Goal: Task Accomplishment & Management: Manage account settings

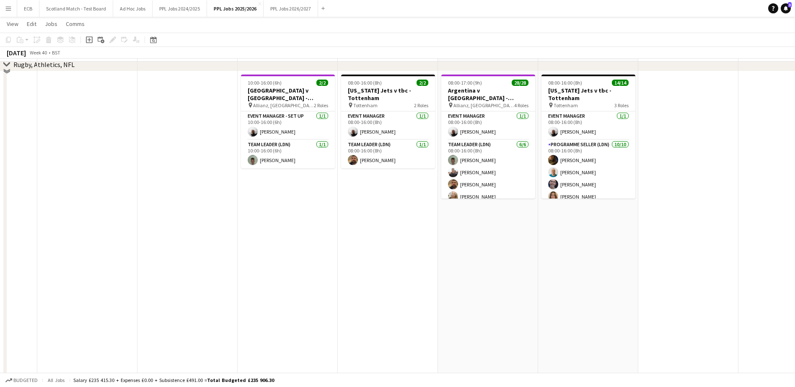
scroll to position [431, 0]
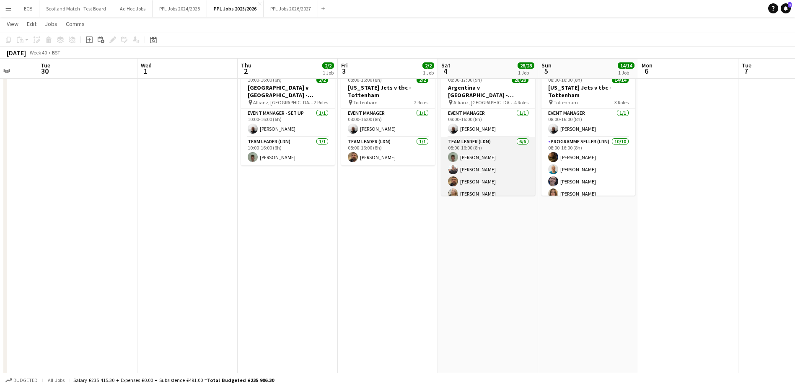
click at [479, 158] on app-card-role "Team Leader (LDN) [DATE] 08:00-16:00 (8h) [PERSON_NAME] [PERSON_NAME] [PERSON_N…" at bounding box center [488, 181] width 94 height 89
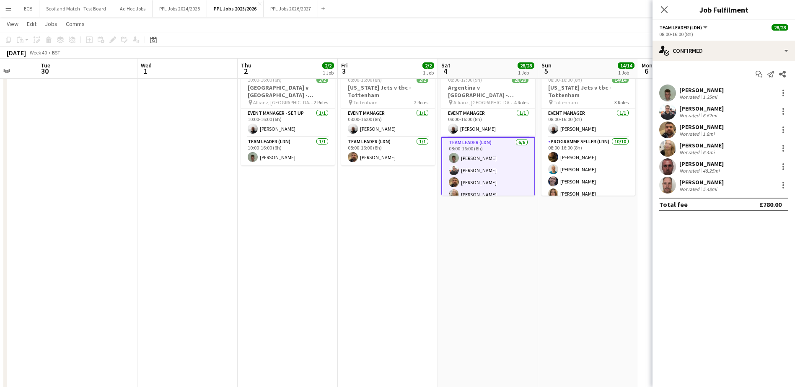
drag, startPoint x: 677, startPoint y: 88, endPoint x: 719, endPoint y: 189, distance: 110.4
click at [719, 189] on div "[PERSON_NAME] Not rated 1.35mi [PERSON_NAME] Not rated 6.62mi [PERSON_NAME] Not…" at bounding box center [723, 139] width 142 height 109
copy div "[PERSON_NAME] Not rated 1.35mi [PERSON_NAME] Not rated 6.62mi [PERSON_NAME] Not…"
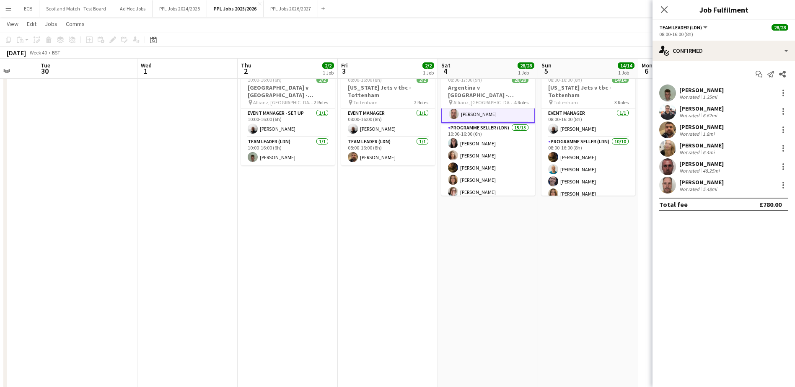
scroll to position [104, 0]
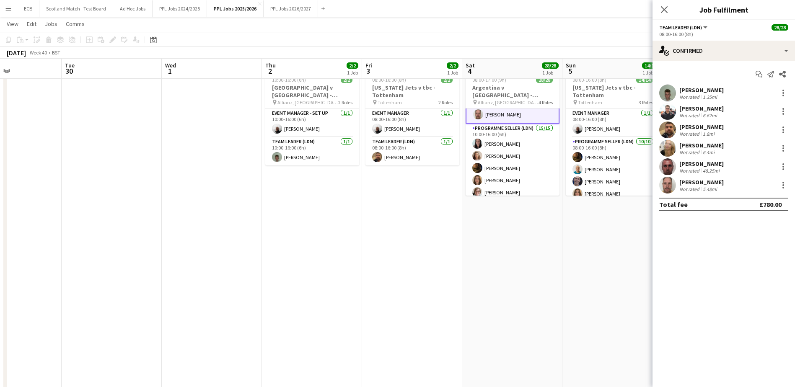
drag, startPoint x: 459, startPoint y: 141, endPoint x: 483, endPoint y: 186, distance: 51.4
click at [483, 186] on app-calendar-viewport "Sat 27 32/35 1 Job Sun 28 Mon 29 Tue 30 Wed 1 Thu 2 2/2 1 Job Fri 3 2/2 1 Job S…" at bounding box center [397, 62] width 795 height 921
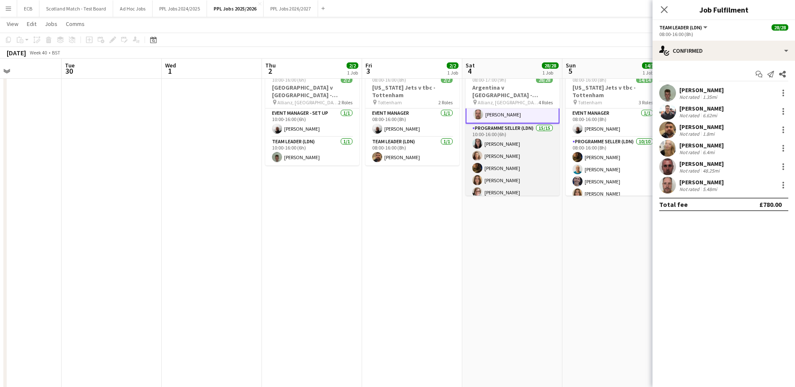
click at [492, 141] on app-card-role "Programme Seller (LDN) 15/15 10:00-16:00 (6h) [PERSON_NAME] [PERSON_NAME] [PERS…" at bounding box center [513, 223] width 94 height 199
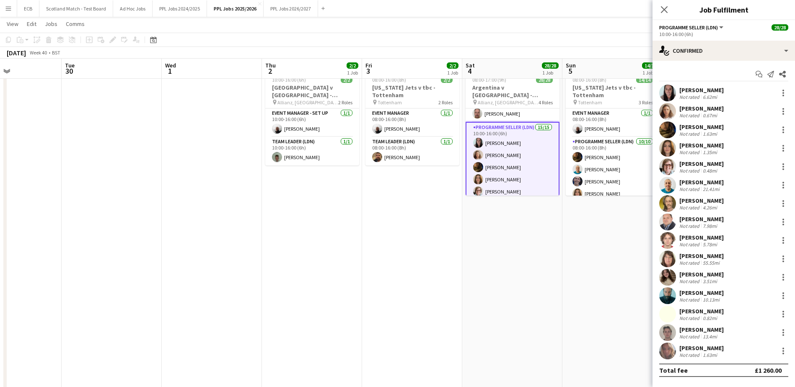
scroll to position [103, 0]
drag, startPoint x: 679, startPoint y: 87, endPoint x: 727, endPoint y: 356, distance: 272.7
click at [727, 356] on div "[PERSON_NAME] Not rated 6.62mi [PERSON_NAME] Not rated 0.67mi [PERSON_NAME] Not…" at bounding box center [723, 222] width 142 height 275
copy div "[PERSON_NAME] Not rated 6.62mi [PERSON_NAME] Not rated 0.67mi [PERSON_NAME] Not…"
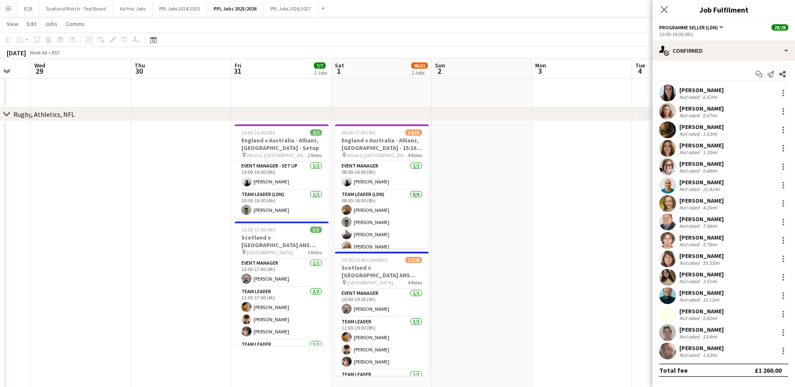
scroll to position [0, 274]
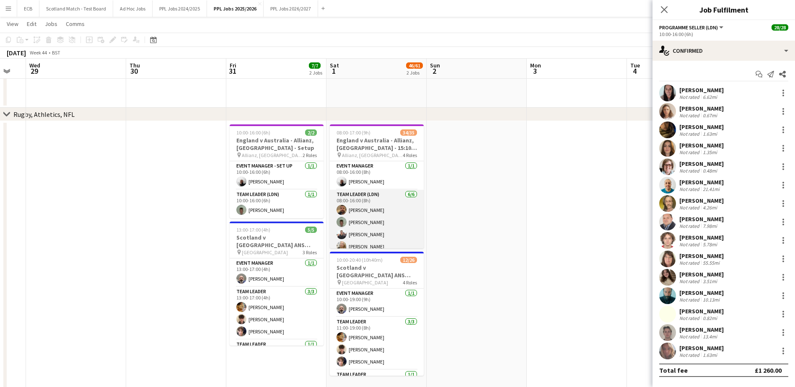
click at [380, 209] on app-card-role "Team Leader (LDN) [DATE] 08:00-16:00 (8h) [PERSON_NAME] [PERSON_NAME] [PERSON_N…" at bounding box center [377, 234] width 94 height 89
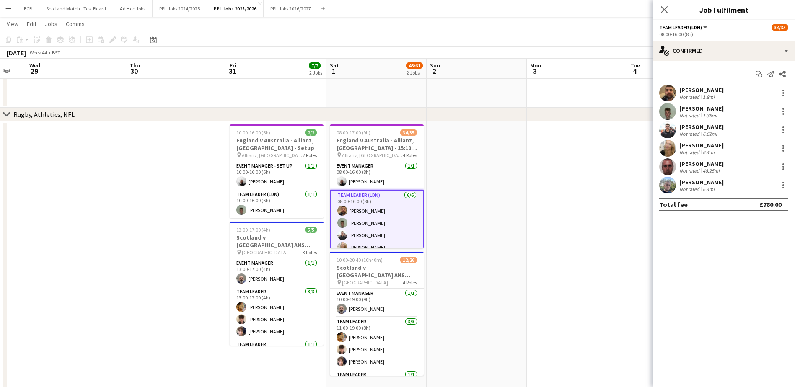
drag, startPoint x: 678, startPoint y: 90, endPoint x: 728, endPoint y: 189, distance: 110.7
click at [728, 189] on div "[PERSON_NAME] Not rated 1.8mi [PERSON_NAME] Not rated 1.35mi [PERSON_NAME] Not …" at bounding box center [723, 139] width 142 height 109
copy div "[PERSON_NAME] Not rated 1.8mi [PERSON_NAME] Not rated 1.35mi [PERSON_NAME] Not …"
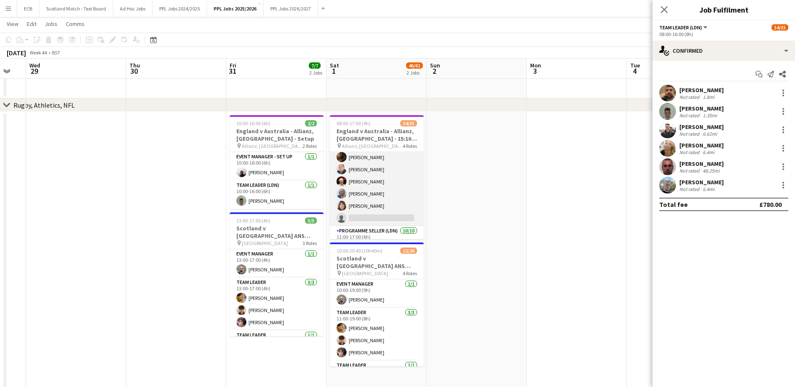
scroll to position [279, 0]
click at [370, 170] on app-card-role "Programme Seller (LDN) 9I 4A 17/18 10:00-16:00 (6h) [PERSON_NAME] [PERSON_NAME]…" at bounding box center [377, 109] width 94 height 235
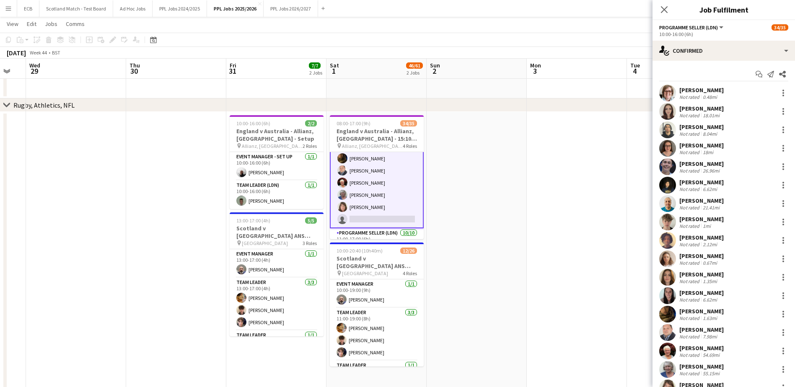
scroll to position [52, 0]
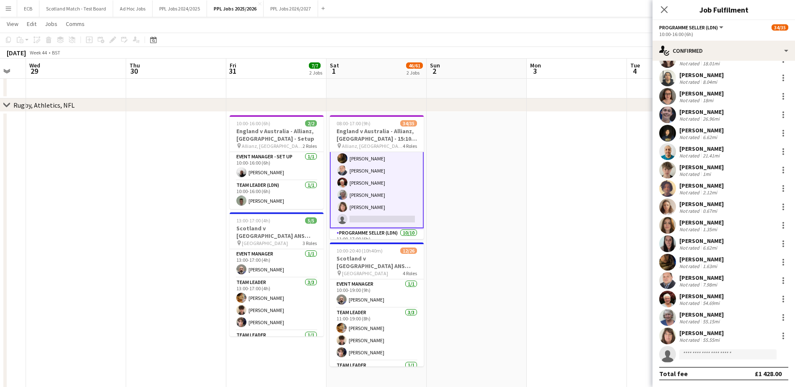
drag, startPoint x: 678, startPoint y: 88, endPoint x: 739, endPoint y: 343, distance: 262.6
click at [739, 343] on div "[PERSON_NAME] Not rated 0.48mi [PERSON_NAME] Not rated 18.01mi [PERSON_NAME] No…" at bounding box center [723, 198] width 142 height 330
copy div "[PERSON_NAME] Not rated 0.48mi [PERSON_NAME] Not rated 18.01mi [PERSON_NAME] No…"
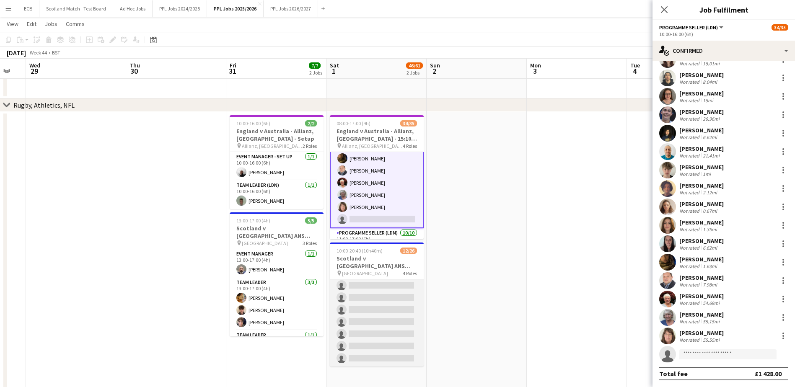
scroll to position [294, 0]
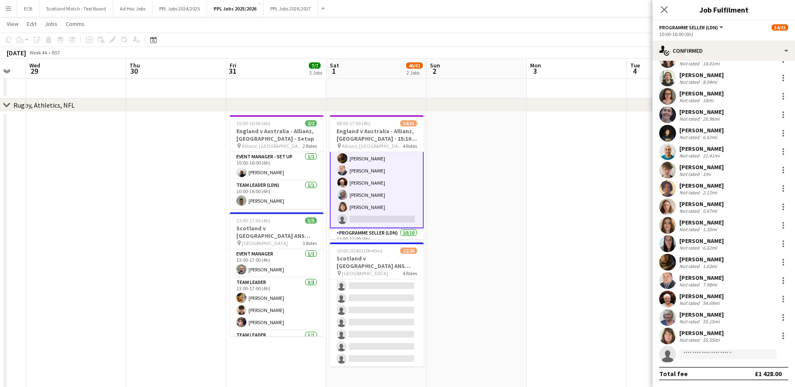
click at [587, 201] on app-date-cell at bounding box center [577, 320] width 100 height 416
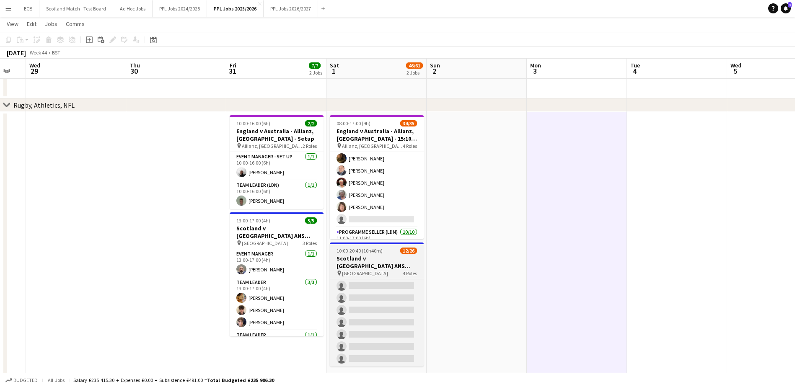
click at [364, 267] on h3 "Scotland v [GEOGRAPHIC_DATA] ANS 2025 - 17:40 KO" at bounding box center [377, 262] width 94 height 15
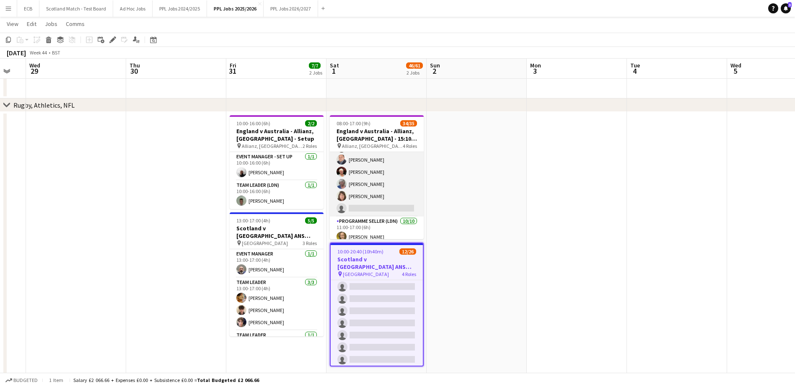
scroll to position [289, 0]
click at [379, 184] on app-card-role "Programme Seller (LDN) 9I 4A 17/18 10:00-16:00 (6h) [PERSON_NAME] [PERSON_NAME]…" at bounding box center [377, 98] width 94 height 235
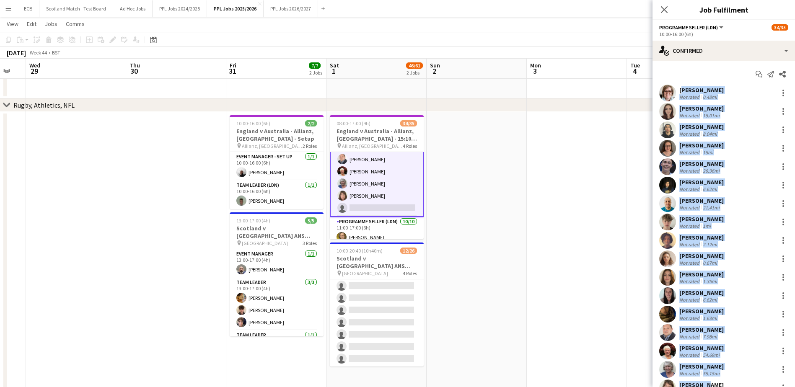
scroll to position [52, 0]
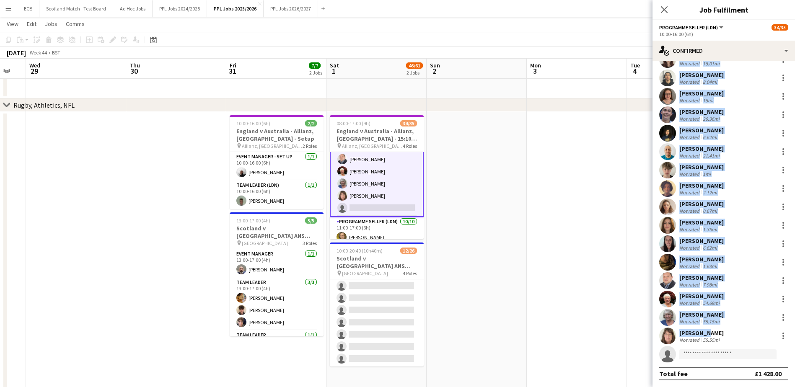
drag, startPoint x: 678, startPoint y: 88, endPoint x: 732, endPoint y: 338, distance: 255.6
click at [732, 338] on div "[PERSON_NAME] Not rated 0.48mi [PERSON_NAME] Not rated 18.01mi [PERSON_NAME] No…" at bounding box center [723, 198] width 142 height 330
copy div "[PERSON_NAME] Not rated 0.48mi [PERSON_NAME] Not rated 18.01mi [PERSON_NAME] No…"
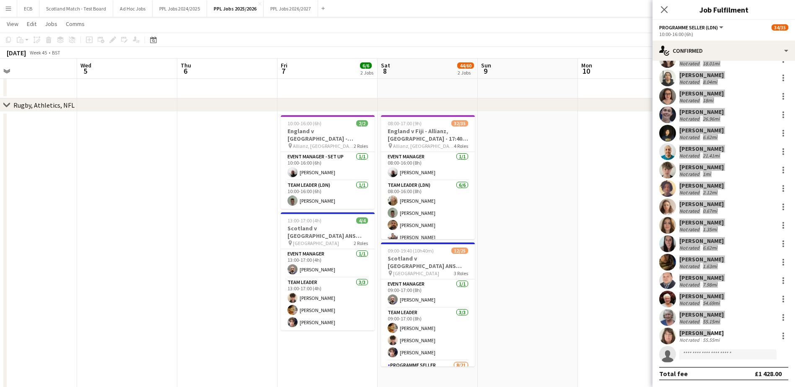
scroll to position [0, 215]
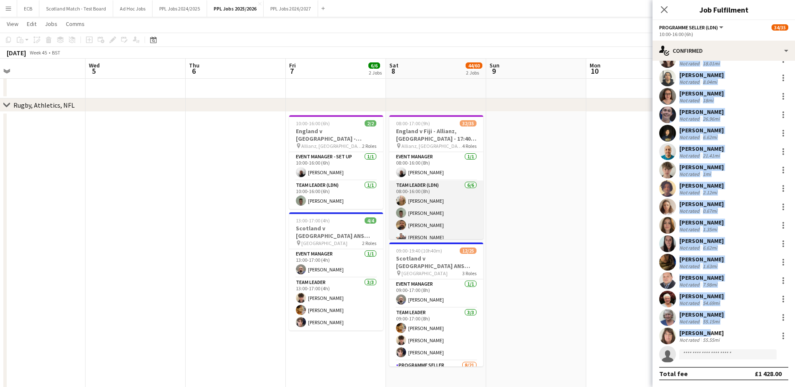
click at [432, 218] on app-card-role "Team Leader (LDN) [DATE] 08:00-16:00 (8h) [PERSON_NAME] [PERSON_NAME] [PERSON_N…" at bounding box center [436, 225] width 94 height 89
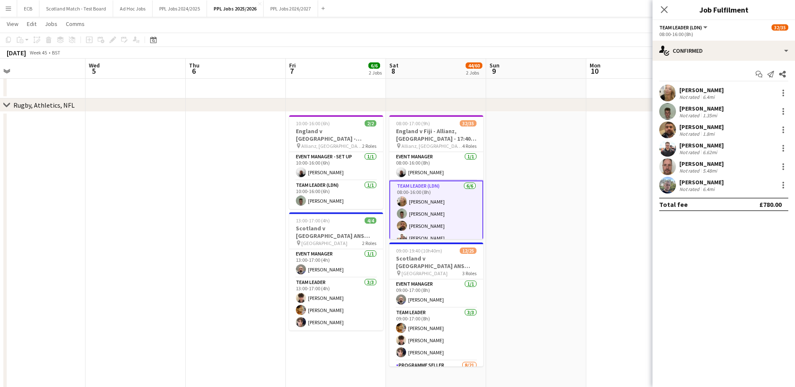
drag, startPoint x: 678, startPoint y: 88, endPoint x: 730, endPoint y: 193, distance: 116.9
click at [730, 193] on div "[PERSON_NAME] Not rated 6.4mi [PERSON_NAME] Not rated 1.35mi [PERSON_NAME] Not …" at bounding box center [723, 139] width 142 height 109
copy div "[PERSON_NAME] Not rated 6.4mi [PERSON_NAME] Not rated 1.35mi [PERSON_NAME] Not …"
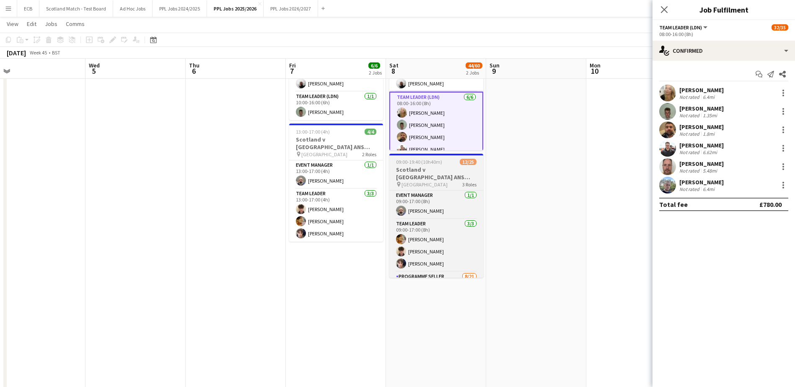
scroll to position [477, 0]
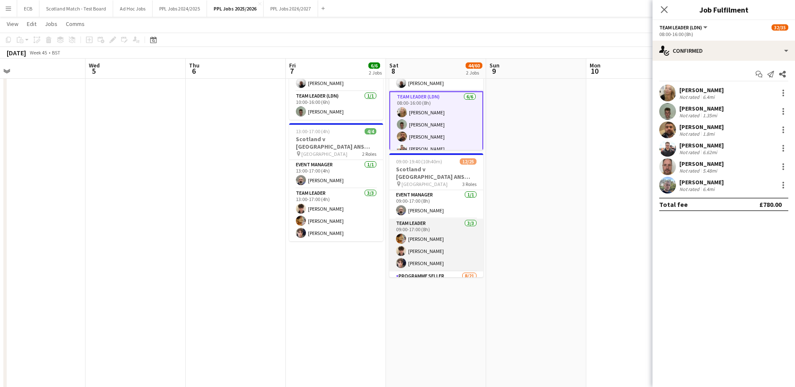
click at [425, 228] on app-card-role "Team Leader [DATE] 09:00-17:00 (8h) [PERSON_NAME] [PERSON_NAME] [PERSON_NAME]" at bounding box center [436, 245] width 94 height 53
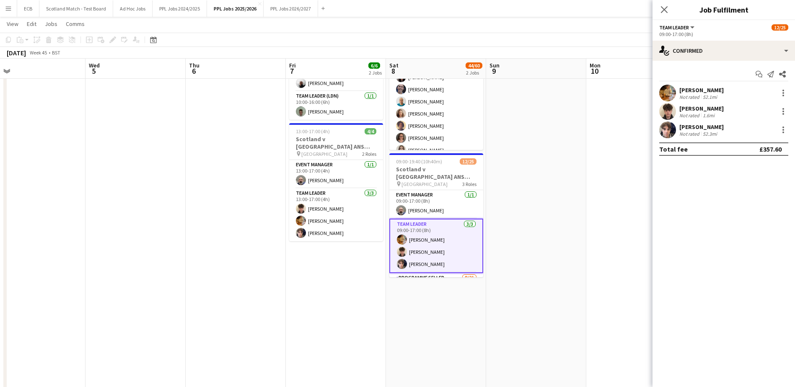
click at [432, 127] on app-card-role "Programme Seller (LDN) 5I 3A 17/18 10:00-16:00 (6h) [PERSON_NAME] Naya [PERSON_…" at bounding box center [436, 174] width 94 height 235
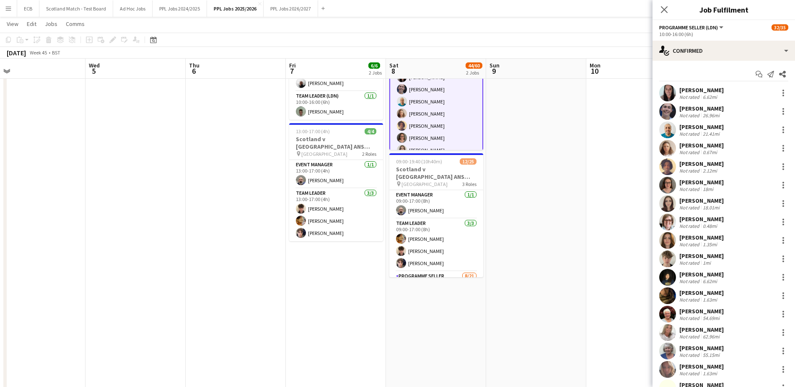
scroll to position [52, 0]
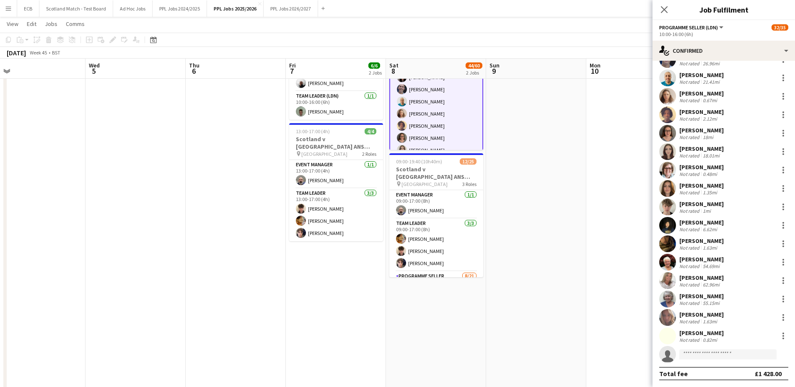
drag, startPoint x: 676, startPoint y: 85, endPoint x: 727, endPoint y: 341, distance: 260.5
click at [727, 341] on div "[PERSON_NAME] Not rated 6.62mi [PERSON_NAME] Not rated 26.96mi [PERSON_NAME] No…" at bounding box center [723, 198] width 142 height 330
copy div "[PERSON_NAME] Not rated 6.62mi [PERSON_NAME] Not rated 26.96mi [PERSON_NAME] No…"
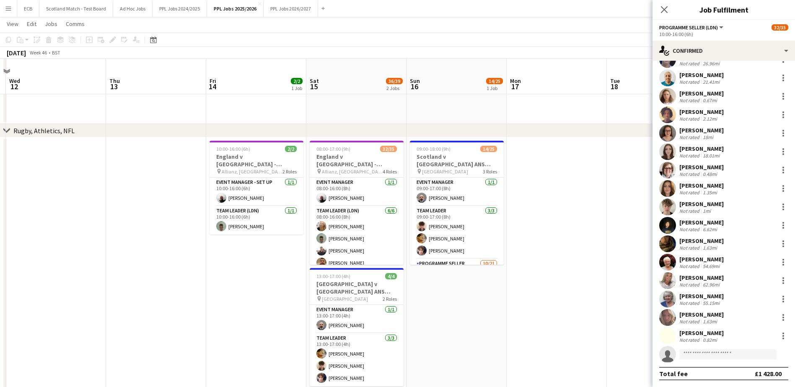
scroll to position [351, 0]
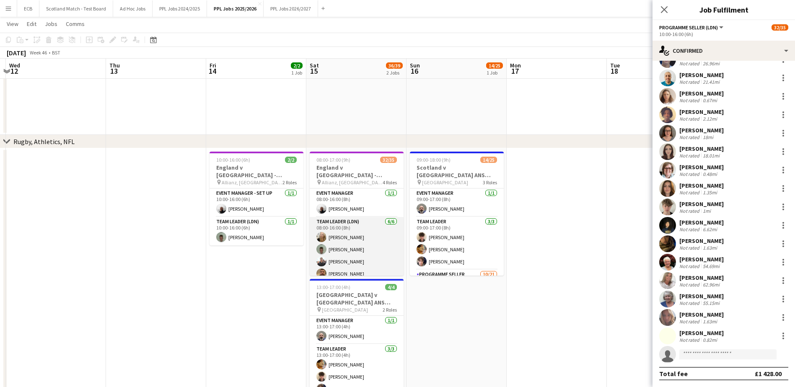
click at [362, 238] on app-card-role "Team Leader (LDN) [DATE] 08:00-16:00 (8h) [PERSON_NAME] [PERSON_NAME] [PERSON_N…" at bounding box center [357, 261] width 94 height 89
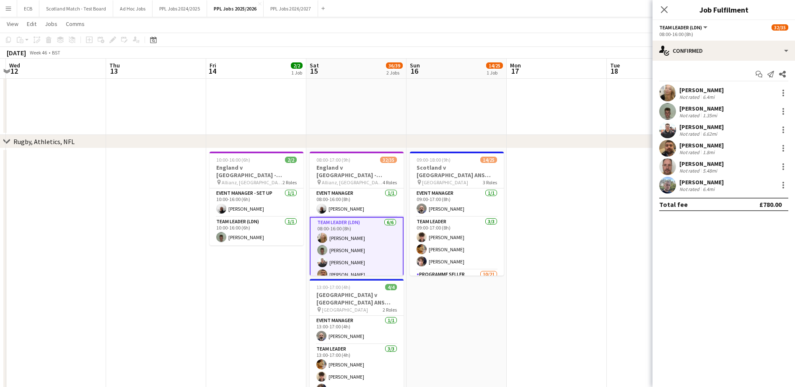
scroll to position [0, 0]
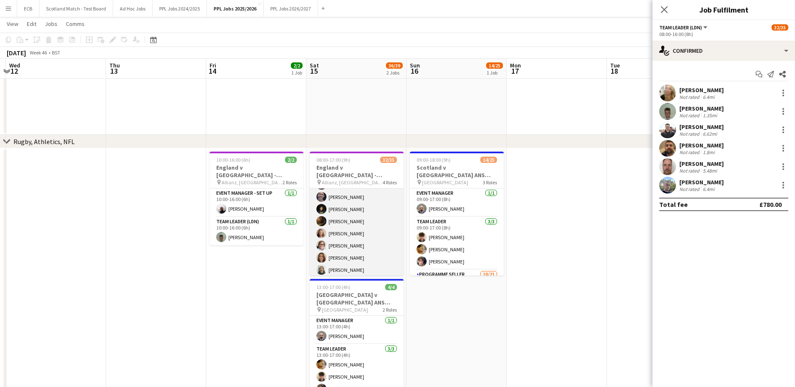
click at [353, 221] on app-card-role "Programme Seller (LDN) 3I 2A 16/18 10:00-16:00 (6h) [PERSON_NAME] [PERSON_NAME]…" at bounding box center [357, 282] width 94 height 235
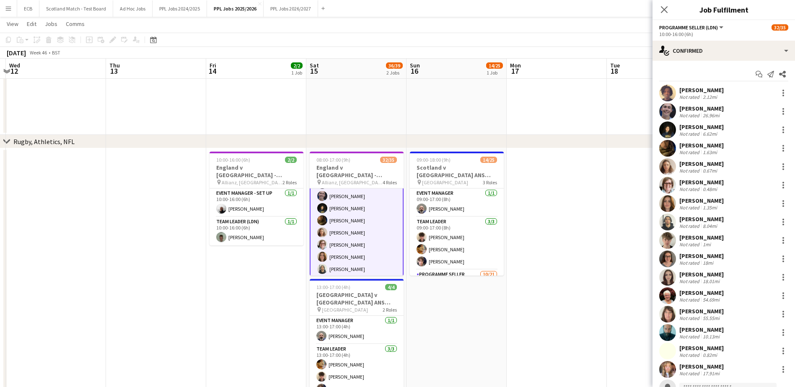
scroll to position [142, 0]
drag, startPoint x: 680, startPoint y: 88, endPoint x: 739, endPoint y: 373, distance: 291.4
click at [739, 373] on div "[PERSON_NAME] Not rated 2.12mi [PERSON_NAME] Not rated 26.96mi [PERSON_NAME] No…" at bounding box center [723, 250] width 142 height 330
copy div "[PERSON_NAME] Not rated 2.12mi [PERSON_NAME] Not rated 26.96mi [PERSON_NAME] No…"
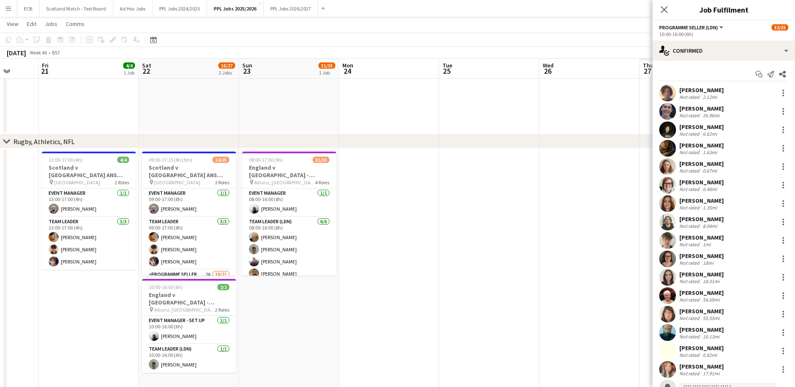
scroll to position [0, 269]
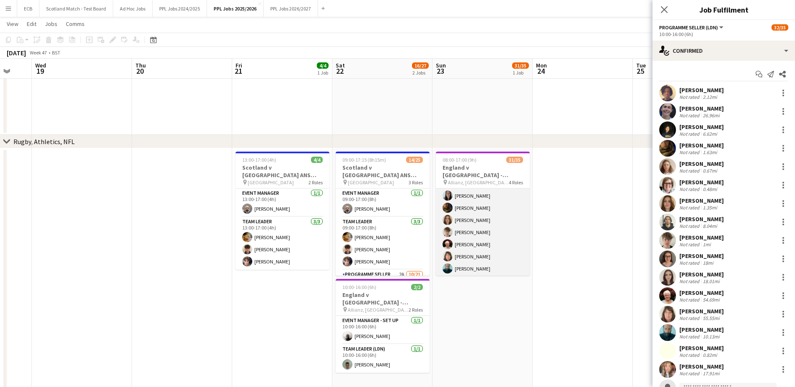
click at [485, 248] on app-card-role "Programme Seller (LDN) 5I 2A 17/18 10:00-16:00 (6h) [PERSON_NAME] [PERSON_NAME]…" at bounding box center [483, 232] width 94 height 235
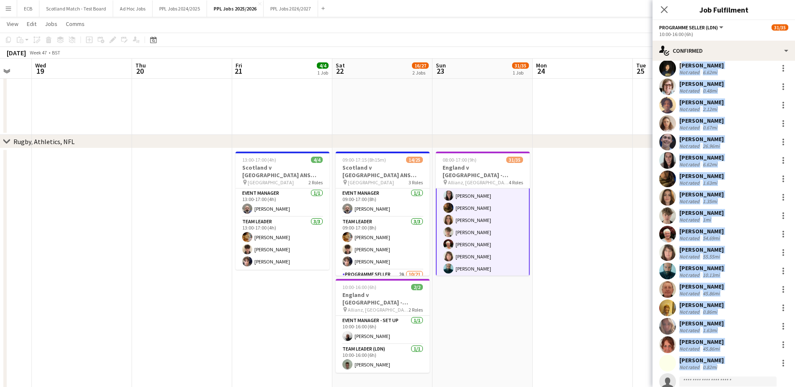
scroll to position [52, 0]
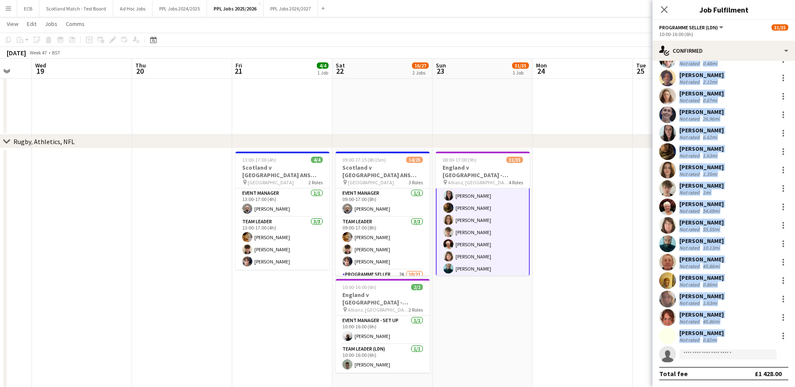
drag, startPoint x: 678, startPoint y: 90, endPoint x: 736, endPoint y: 341, distance: 257.6
click at [736, 341] on div "[PERSON_NAME] Not rated 6.62mi [PERSON_NAME] Not rated 0.48mi [PERSON_NAME] Not…" at bounding box center [723, 198] width 142 height 330
copy div "[PERSON_NAME] Not rated 6.62mi [PERSON_NAME] Not rated 0.48mi [PERSON_NAME] Not…"
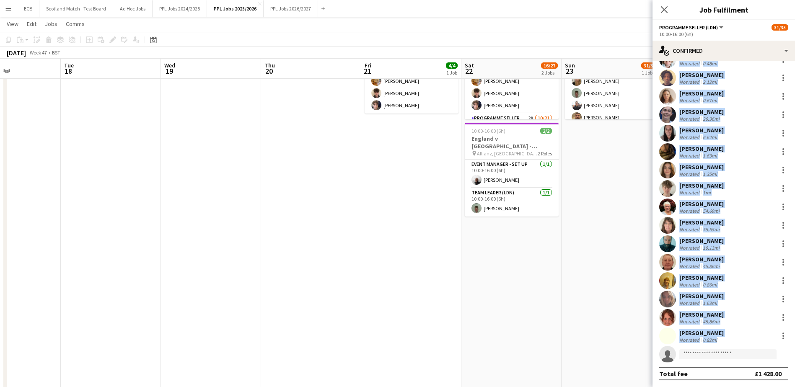
scroll to position [512, 0]
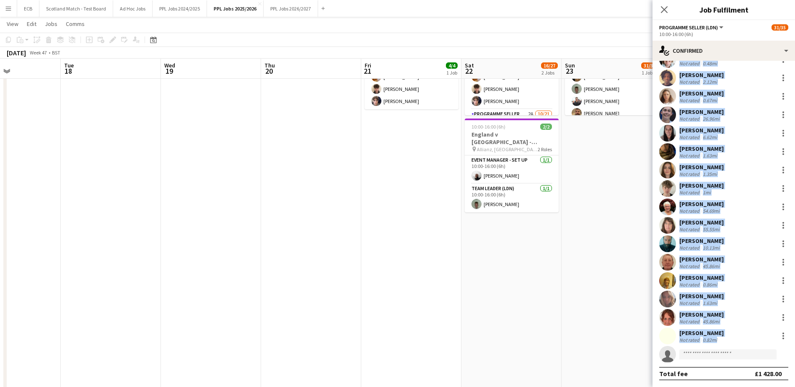
click at [594, 267] on app-date-cell "08:00-17:00 (9h) 31/35 England v Argentina - [GEOGRAPHIC_DATA], [GEOGRAPHIC_DAT…" at bounding box center [611, 196] width 100 height 416
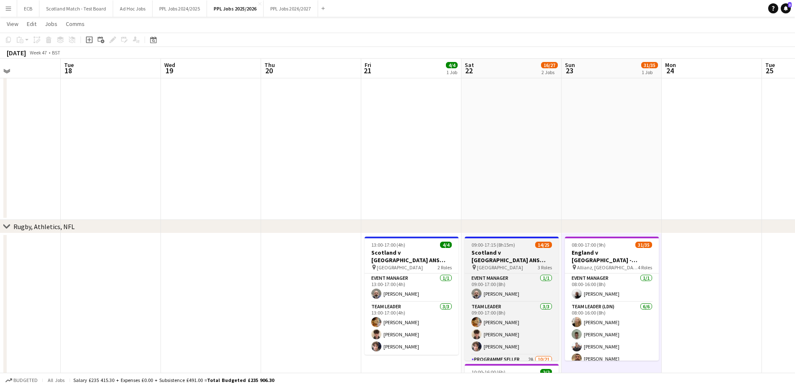
scroll to position [266, 0]
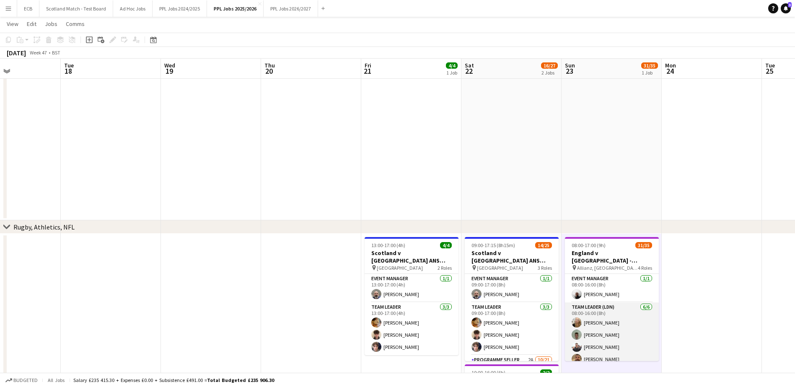
click at [605, 322] on app-card-role "Team Leader (LDN) [DATE] 08:00-16:00 (8h) [PERSON_NAME] [PERSON_NAME] [PERSON_N…" at bounding box center [612, 347] width 94 height 89
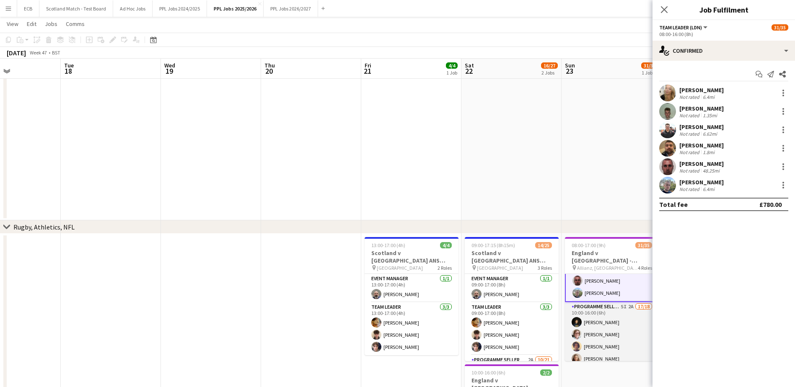
scroll to position [92, 0]
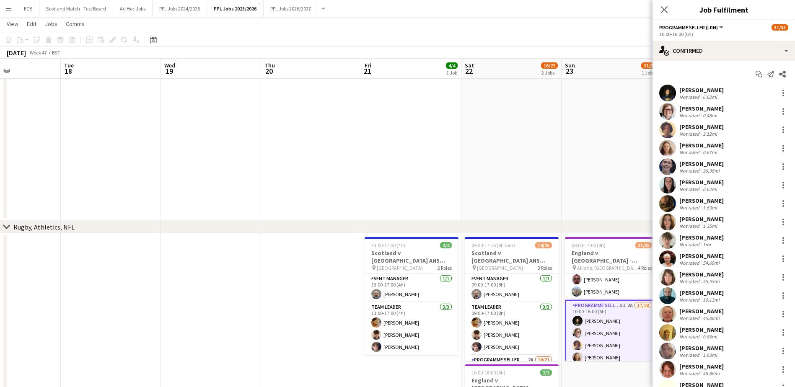
scroll to position [91, 0]
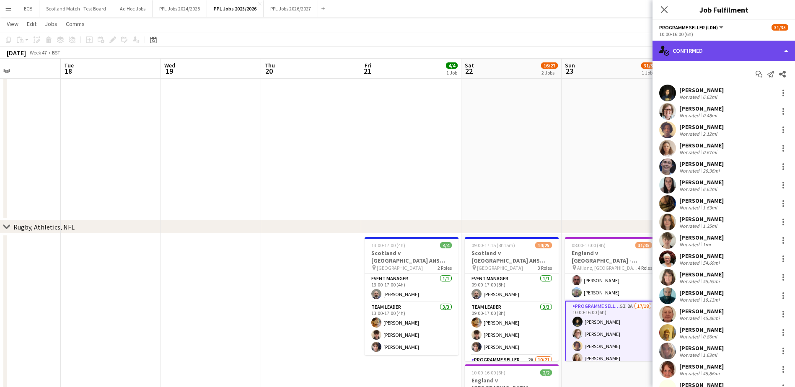
click at [740, 54] on div "single-neutral-actions-check-2 Confirmed" at bounding box center [723, 51] width 142 height 20
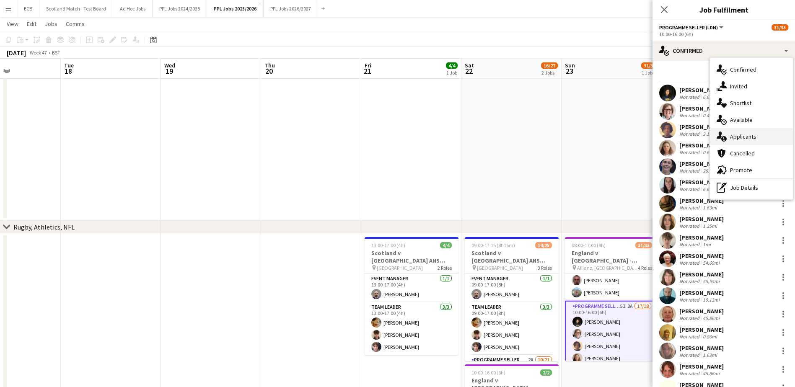
click at [745, 135] on div "single-neutral-actions-information Applicants" at bounding box center [751, 136] width 83 height 17
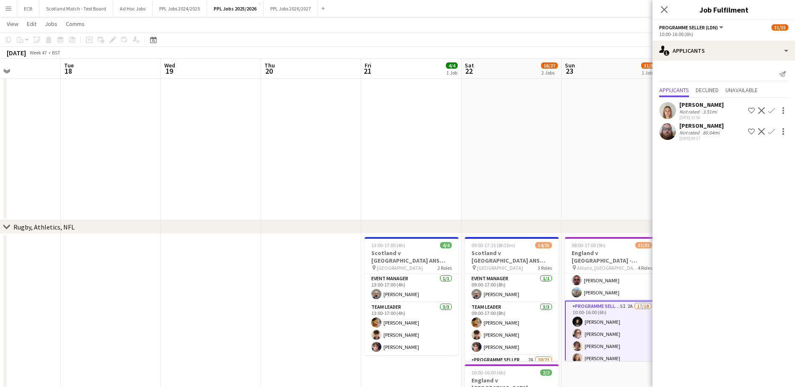
click at [762, 132] on app-icon "Decline" at bounding box center [761, 131] width 7 height 7
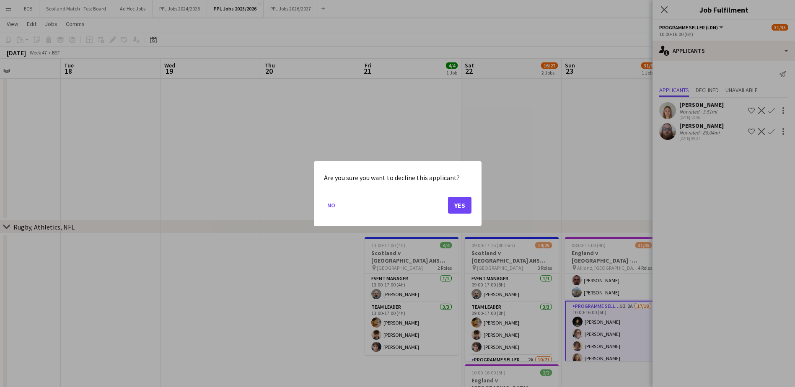
scroll to position [0, 0]
click at [464, 204] on button "Yes" at bounding box center [459, 205] width 23 height 17
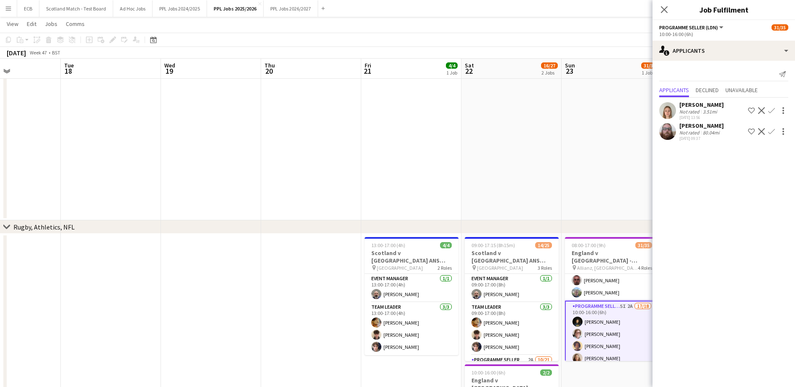
scroll to position [266, 0]
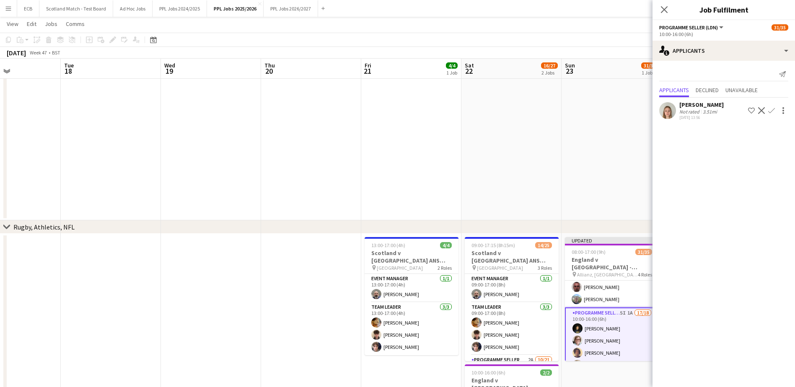
click at [567, 179] on app-date-cell at bounding box center [611, 100] width 100 height 242
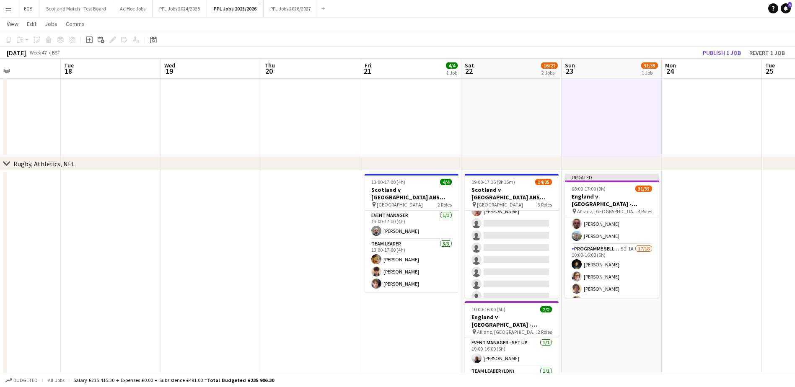
scroll to position [211, 0]
click at [789, 375] on div "Budgeted All jobs Salary £235 415.30 + Expenses £0.00 + Subsistence £491.00 = T…" at bounding box center [397, 380] width 795 height 14
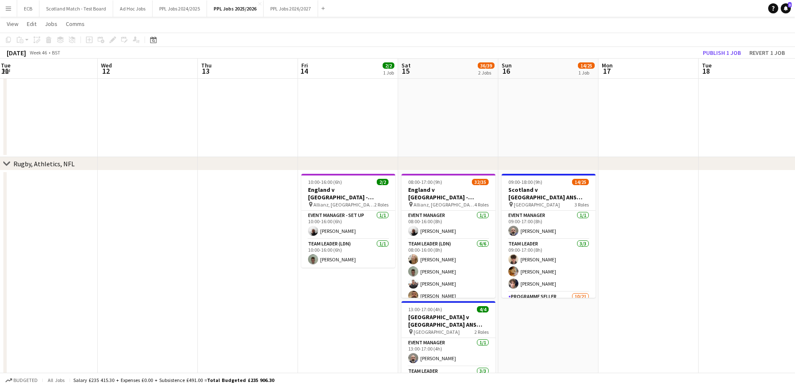
scroll to position [0, 203]
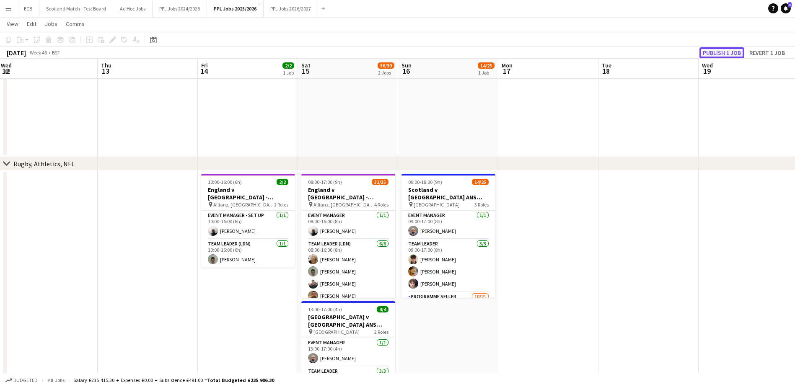
click at [725, 55] on button "Publish 1 job" at bounding box center [721, 52] width 45 height 11
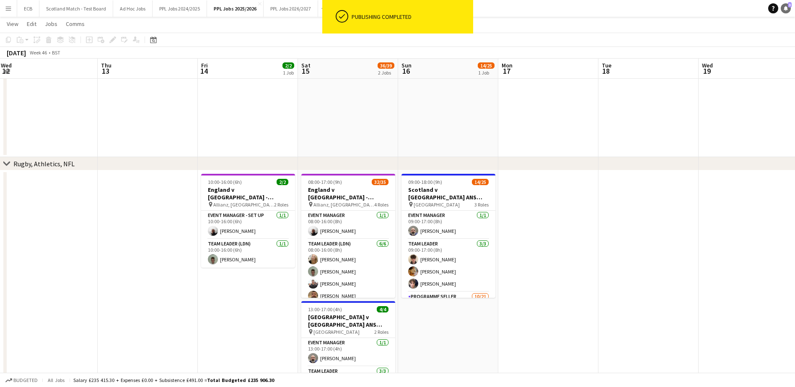
click at [786, 5] on link "Notifications 3" at bounding box center [786, 8] width 10 height 10
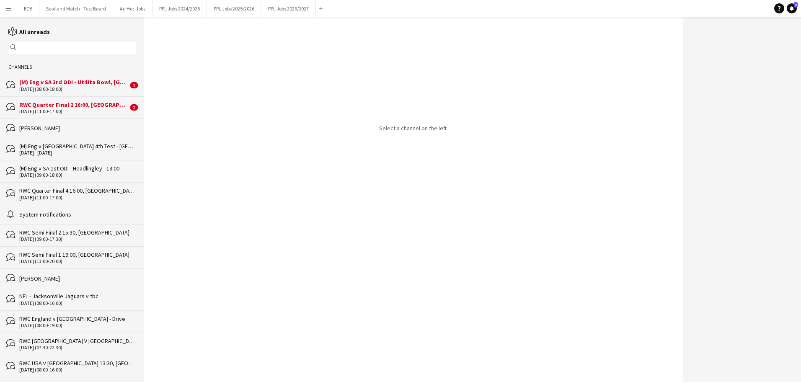
click at [74, 103] on div "RWC Quarter Final 2 16:00, [GEOGRAPHIC_DATA]" at bounding box center [73, 105] width 109 height 8
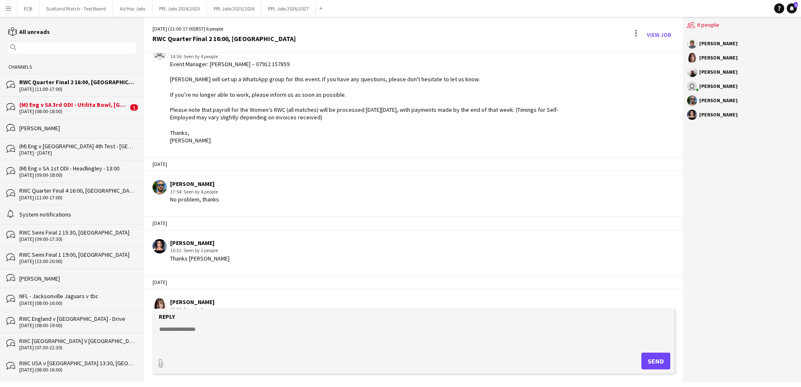
scroll to position [61, 0]
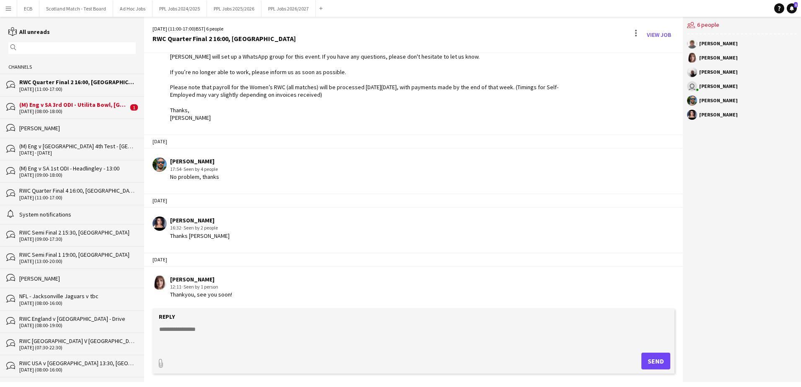
click at [65, 80] on div "RWC Quarter Final 2 16:00, [GEOGRAPHIC_DATA]" at bounding box center [77, 82] width 116 height 8
click at [62, 101] on div "(M) Eng v SA 3rd ODI - Utilita Bowl, [GEOGRAPHIC_DATA] - 11:00" at bounding box center [73, 105] width 109 height 8
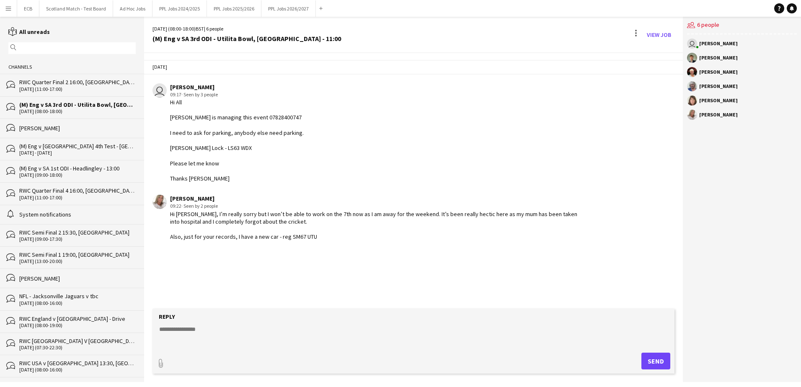
click at [222, 225] on div "Hi [PERSON_NAME], I’m really sorry but I won’t be able to work on the 7th now a…" at bounding box center [377, 225] width 414 height 31
click at [655, 34] on link "View Job" at bounding box center [659, 34] width 31 height 13
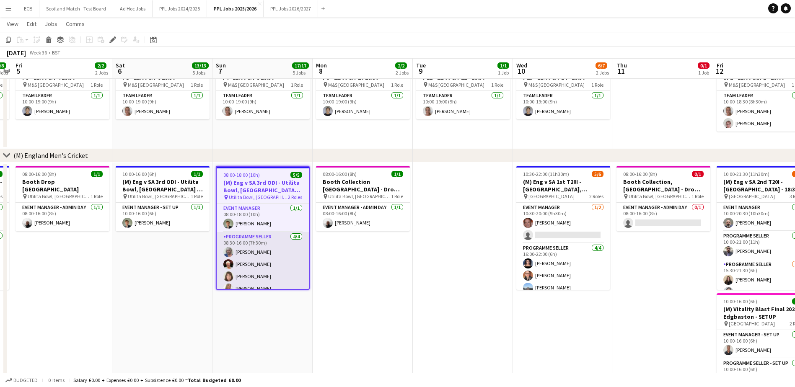
scroll to position [8, 0]
click at [266, 277] on app-card-role "Programme Seller [DATE] 08:30-16:00 (7h30m) [PERSON_NAME] [PERSON_NAME] [PERSON…" at bounding box center [263, 256] width 92 height 65
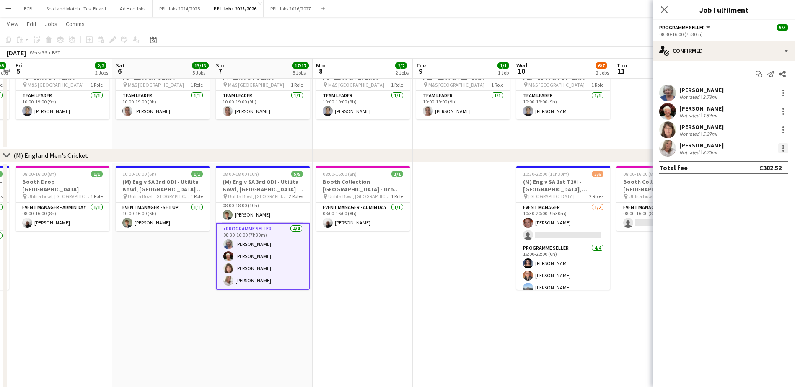
click at [781, 147] on div at bounding box center [783, 148] width 10 height 10
click at [743, 246] on span "Remove" at bounding box center [742, 244] width 25 height 7
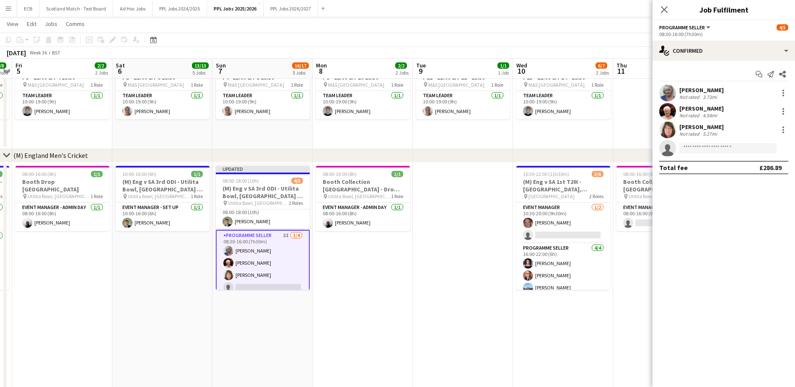
drag, startPoint x: 700, startPoint y: 263, endPoint x: 706, endPoint y: 172, distance: 90.8
click at [700, 263] on mat-expansion-panel "check Confirmed Start chat Send notification Share [PERSON_NAME] Not rated 3.73…" at bounding box center [723, 224] width 142 height 326
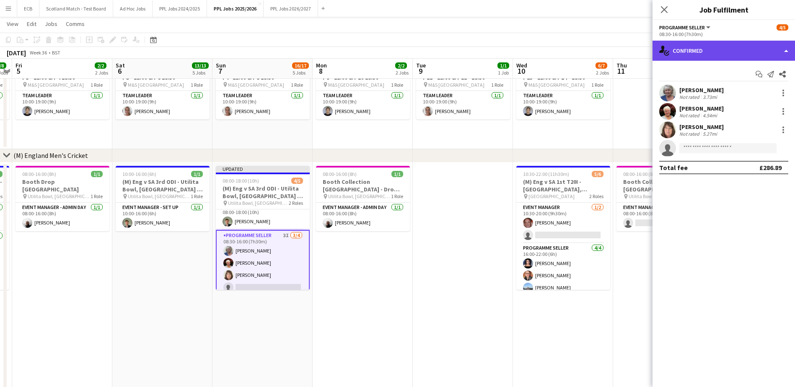
click at [712, 45] on div "single-neutral-actions-check-2 Confirmed" at bounding box center [723, 51] width 142 height 20
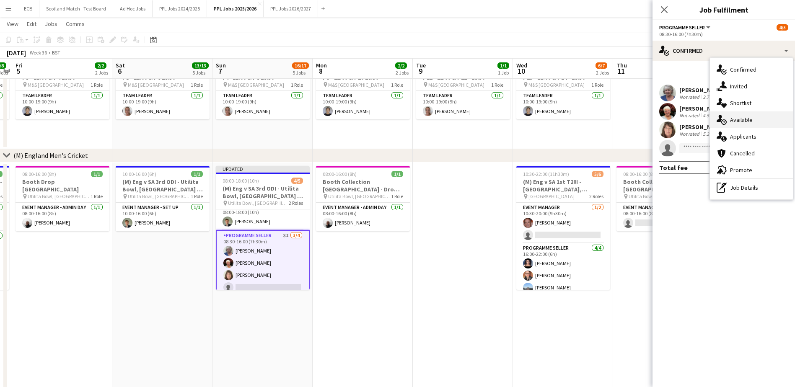
click at [737, 121] on div "single-neutral-actions-upload Available" at bounding box center [751, 119] width 83 height 17
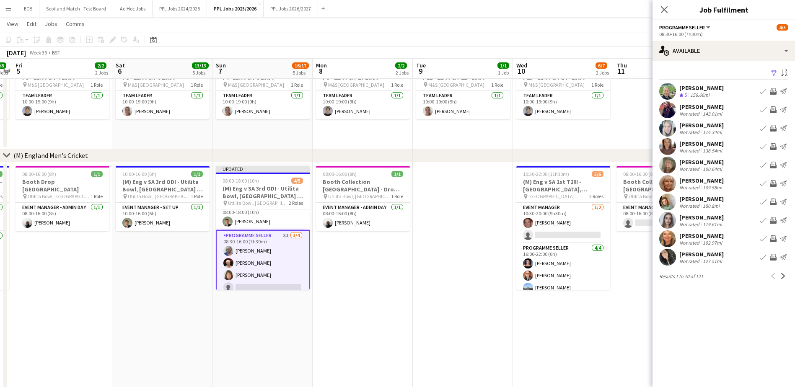
click at [774, 71] on app-icon "Filter" at bounding box center [774, 74] width 7 height 8
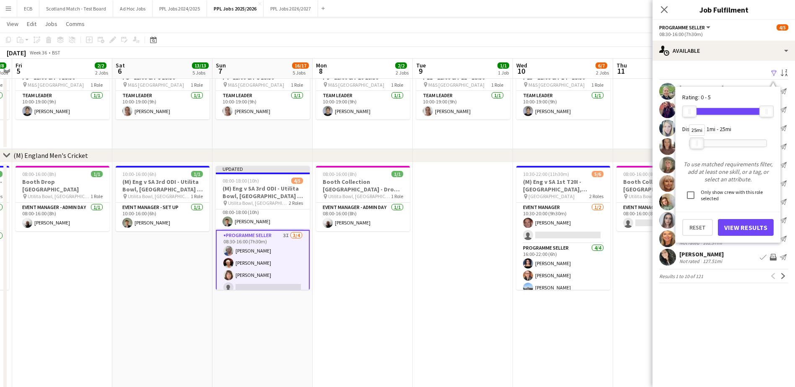
drag, startPoint x: 769, startPoint y: 142, endPoint x: 699, endPoint y: 149, distance: 69.9
click at [699, 149] on div "25mi" at bounding box center [728, 143] width 78 height 21
click at [743, 226] on button "View Results" at bounding box center [746, 227] width 56 height 17
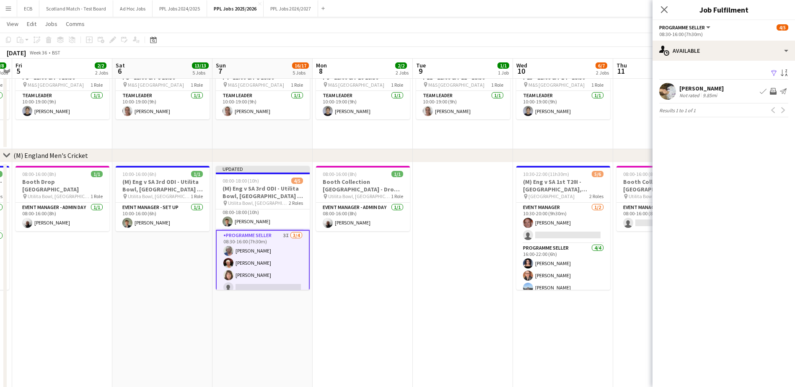
click at [682, 88] on div "[PERSON_NAME]" at bounding box center [701, 89] width 44 height 8
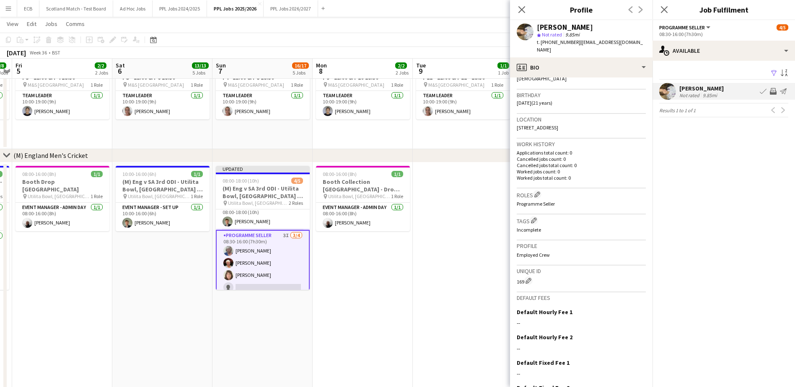
scroll to position [0, 0]
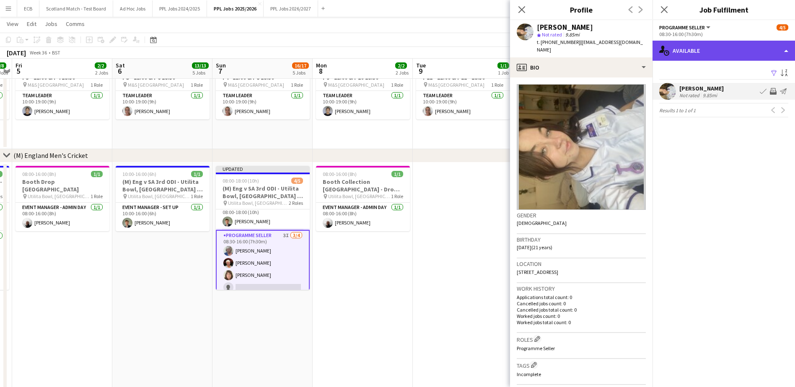
click at [741, 53] on div "single-neutral-actions-upload Available" at bounding box center [723, 51] width 142 height 20
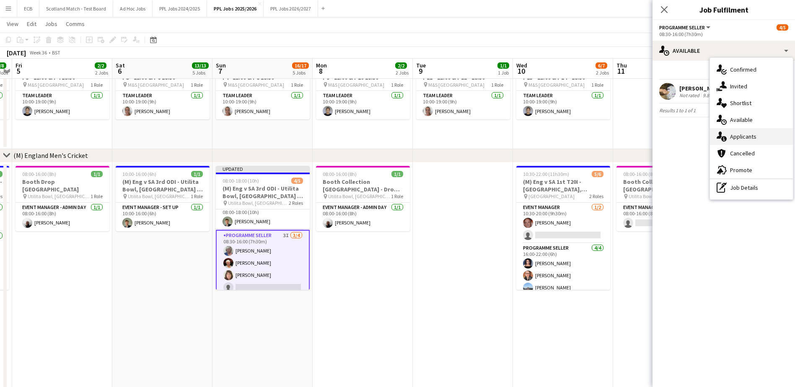
click at [747, 137] on div "single-neutral-actions-information Applicants" at bounding box center [751, 136] width 83 height 17
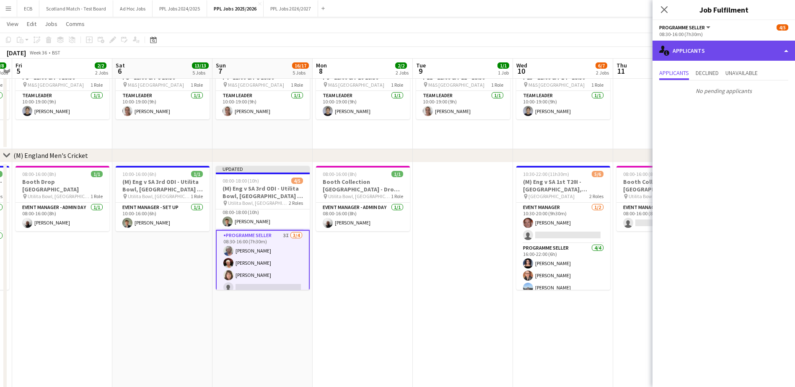
click at [701, 54] on div "single-neutral-actions-information Applicants" at bounding box center [723, 51] width 142 height 20
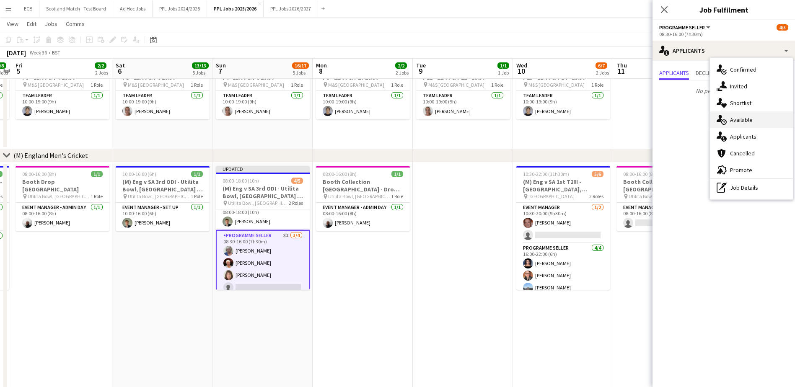
click at [728, 114] on div "single-neutral-actions-upload Available" at bounding box center [751, 119] width 83 height 17
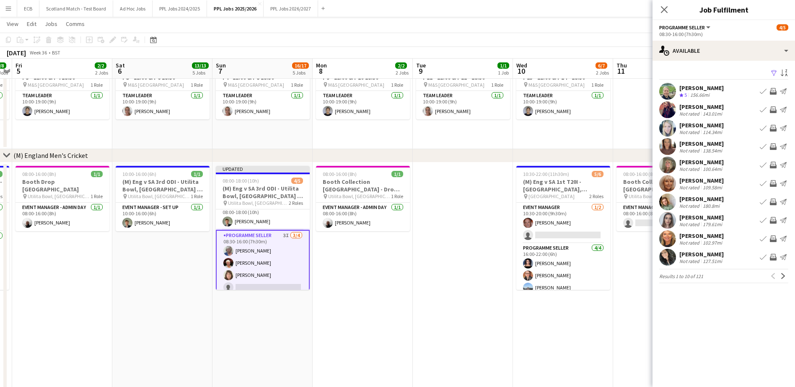
click at [774, 73] on app-icon "Filter" at bounding box center [774, 74] width 7 height 8
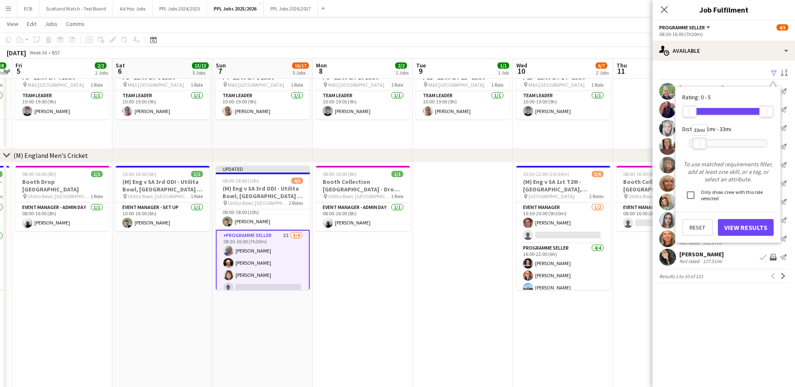
drag, startPoint x: 766, startPoint y: 141, endPoint x: 699, endPoint y: 150, distance: 67.6
click at [699, 150] on div "33mi" at bounding box center [728, 143] width 78 height 21
click at [696, 194] on form "Rating: 0 - 5 0 5 Distance: 1mi - 33mi 33mi To use matched requirements filter,…" at bounding box center [727, 164] width 91 height 142
click at [750, 226] on button "View Results" at bounding box center [746, 227] width 56 height 17
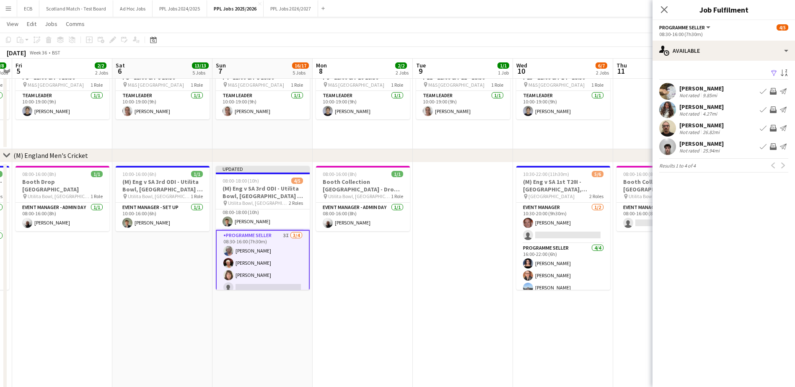
click at [690, 106] on div "[PERSON_NAME]" at bounding box center [701, 107] width 44 height 8
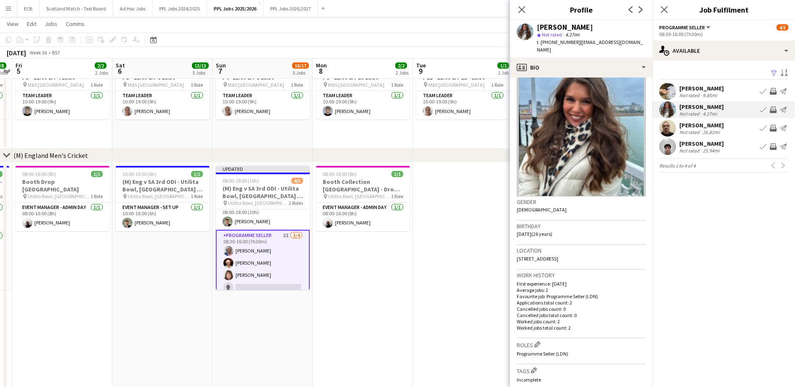
scroll to position [13, 0]
click at [264, 236] on app-card-role "Programme Seller 3I [DATE] 08:30-16:00 (7h30m) [PERSON_NAME] [PERSON_NAME] [PER…" at bounding box center [263, 263] width 94 height 67
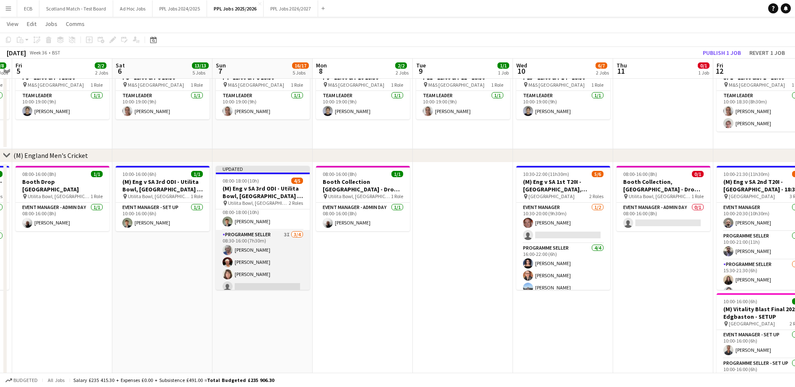
click at [269, 231] on app-card-role "Programme Seller 3I [DATE] 08:30-16:00 (7h30m) [PERSON_NAME] [PERSON_NAME] [PER…" at bounding box center [263, 262] width 94 height 65
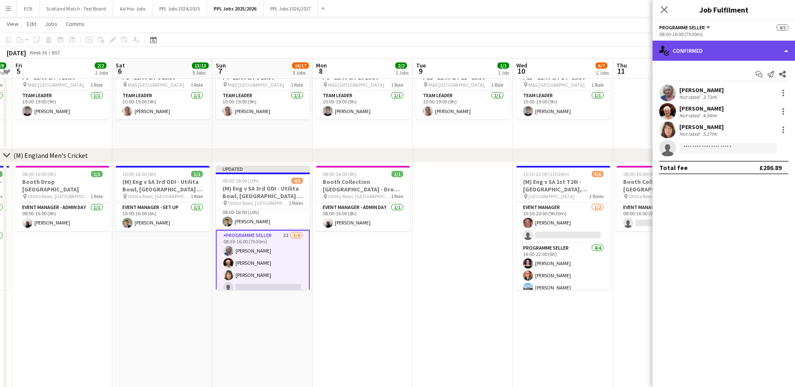
click at [719, 52] on div "single-neutral-actions-check-2 Confirmed" at bounding box center [723, 51] width 142 height 20
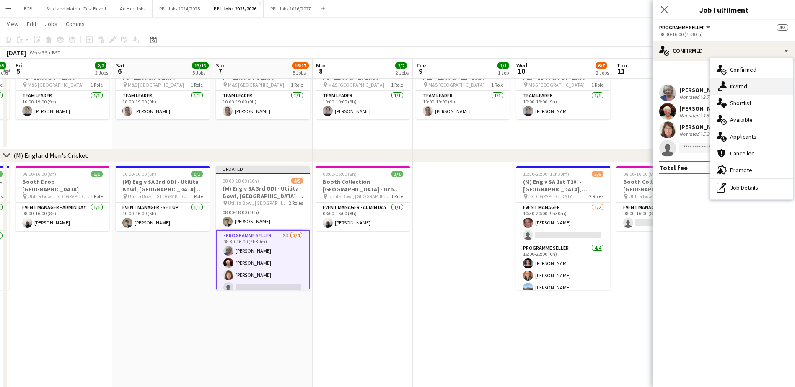
click at [727, 87] on div "single-neutral-actions-share-1 Invited" at bounding box center [751, 86] width 83 height 17
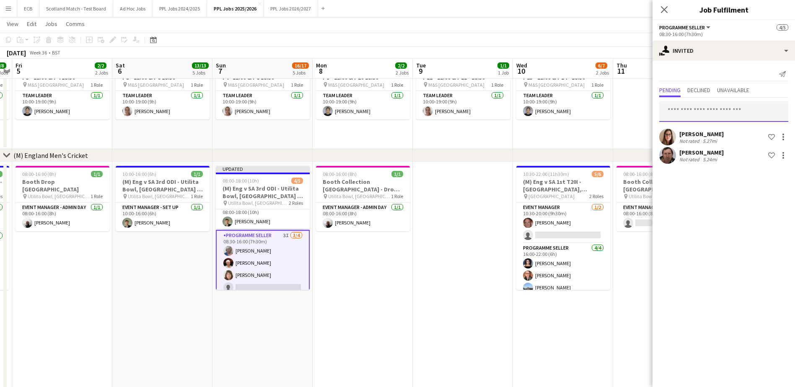
click at [702, 111] on input "text" at bounding box center [723, 111] width 129 height 21
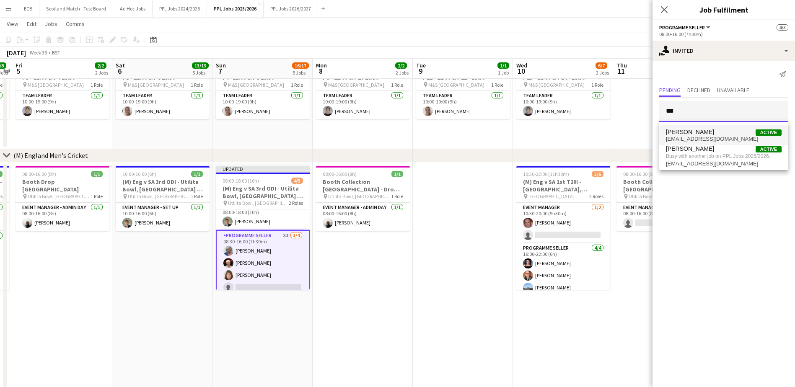
type input "***"
click at [701, 135] on span "[PERSON_NAME]" at bounding box center [690, 132] width 48 height 7
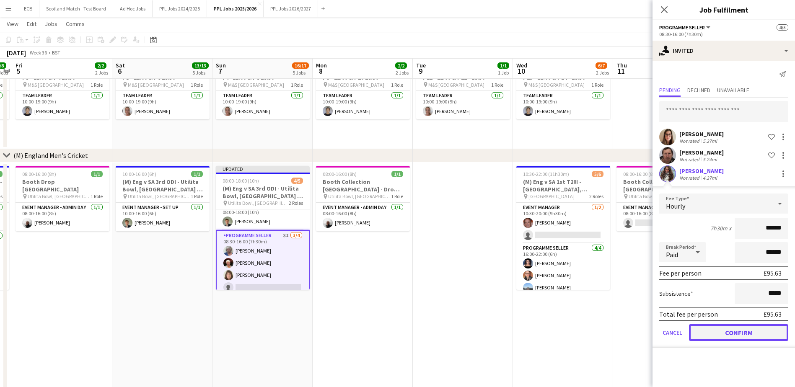
click at [737, 329] on button "Confirm" at bounding box center [738, 332] width 99 height 17
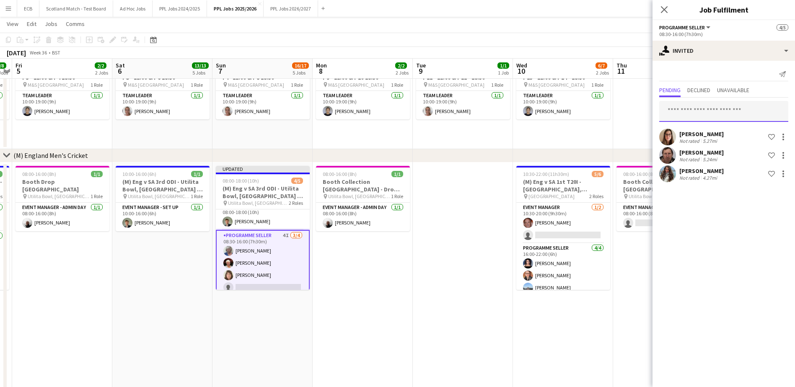
click at [719, 107] on input "text" at bounding box center [723, 111] width 129 height 21
type input "****"
click at [706, 134] on span "[PERSON_NAME] Active" at bounding box center [724, 132] width 116 height 7
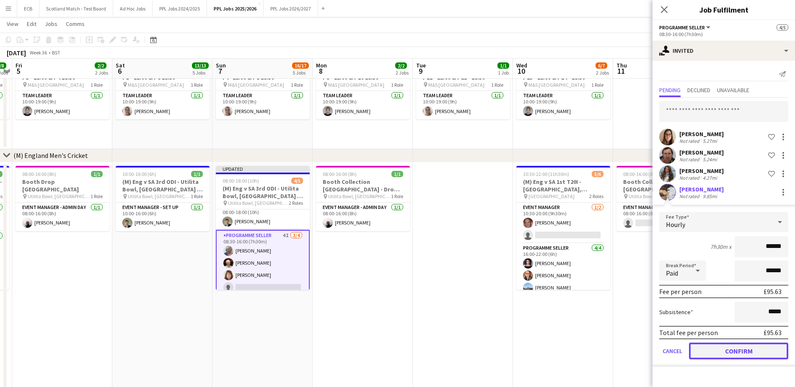
click at [740, 351] on button "Confirm" at bounding box center [738, 351] width 99 height 17
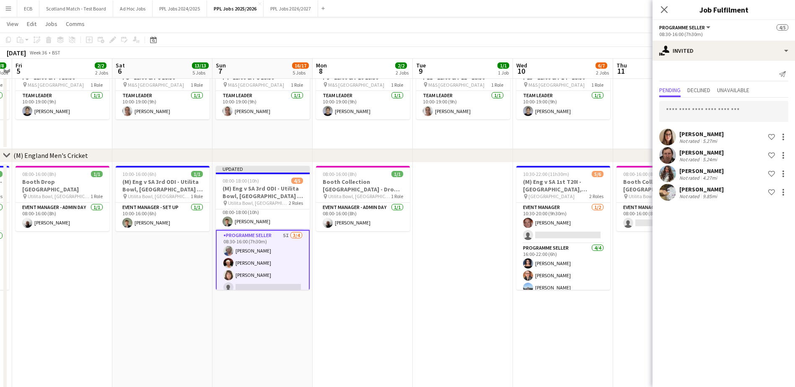
click at [454, 210] on app-date-cell at bounding box center [463, 284] width 100 height 242
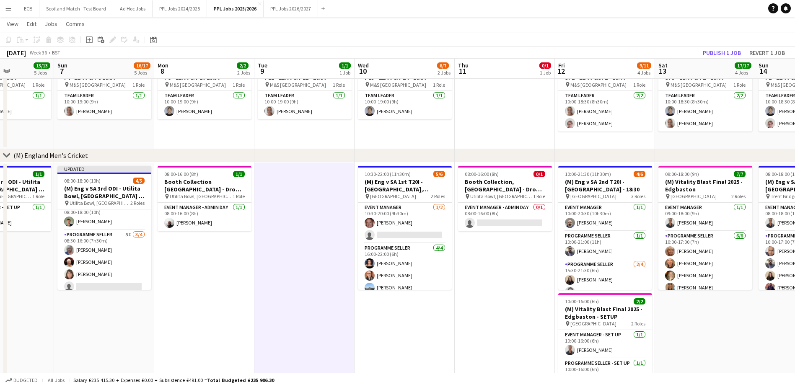
scroll to position [0, 246]
click at [72, 26] on span "Comms" at bounding box center [75, 24] width 19 height 8
click at [33, 23] on span "Edit" at bounding box center [32, 24] width 10 height 8
click at [256, 147] on app-date-cell "10:00-19:00 (9h) 1/1 World Boxing Championship P11 - 12:00 & P12 - 18:30 pin M&…" at bounding box center [304, 100] width 100 height 98
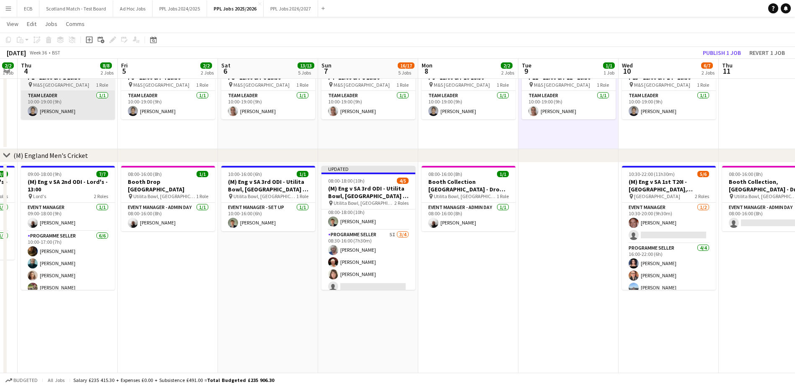
scroll to position [0, 254]
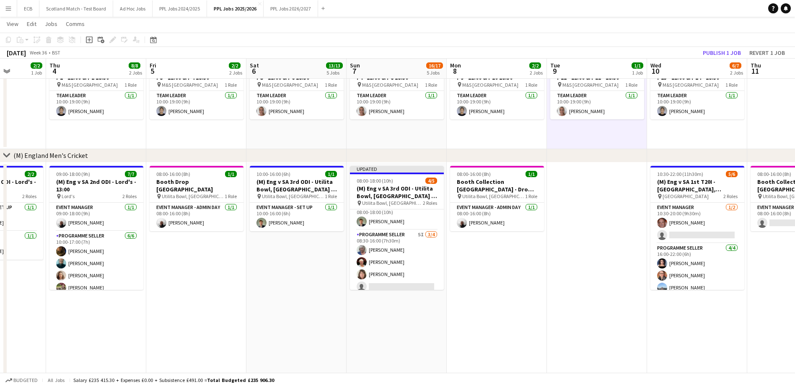
click at [10, 6] on app-icon "Menu" at bounding box center [8, 8] width 7 height 7
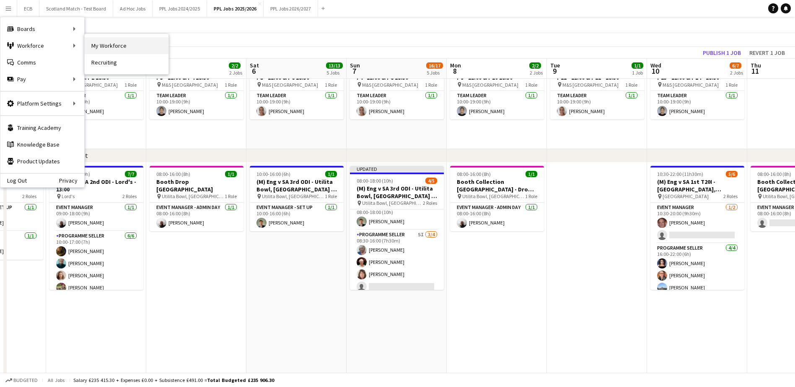
click at [113, 45] on link "My Workforce" at bounding box center [127, 45] width 84 height 17
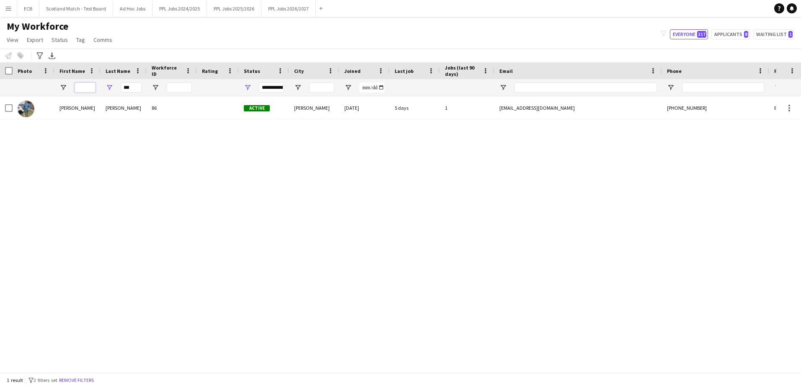
click at [85, 86] on input "First Name Filter Input" at bounding box center [85, 88] width 21 height 10
drag, startPoint x: 139, startPoint y: 90, endPoint x: 62, endPoint y: 80, distance: 77.0
click at [62, 80] on div "***" at bounding box center [454, 87] width 908 height 17
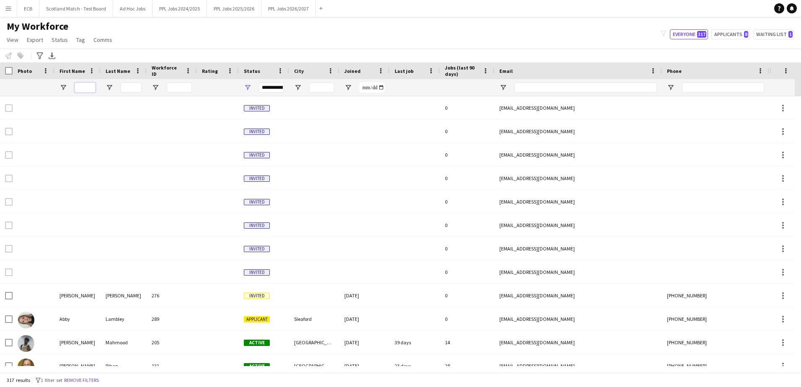
click at [85, 87] on input "First Name Filter Input" at bounding box center [85, 88] width 21 height 10
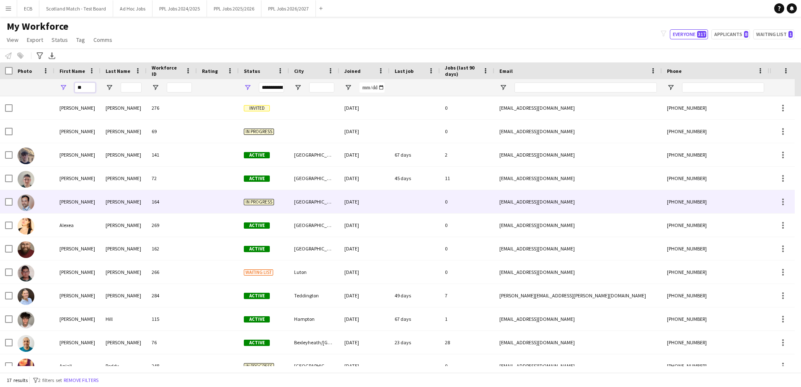
type input "**"
click at [196, 197] on div "164" at bounding box center [172, 201] width 50 height 23
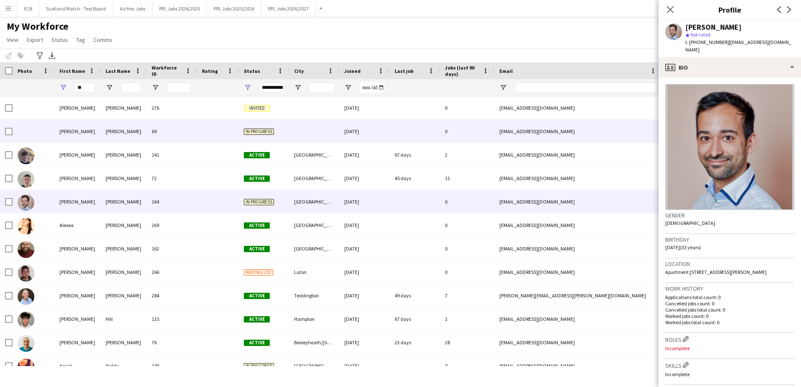
click at [182, 128] on div "69" at bounding box center [172, 131] width 50 height 23
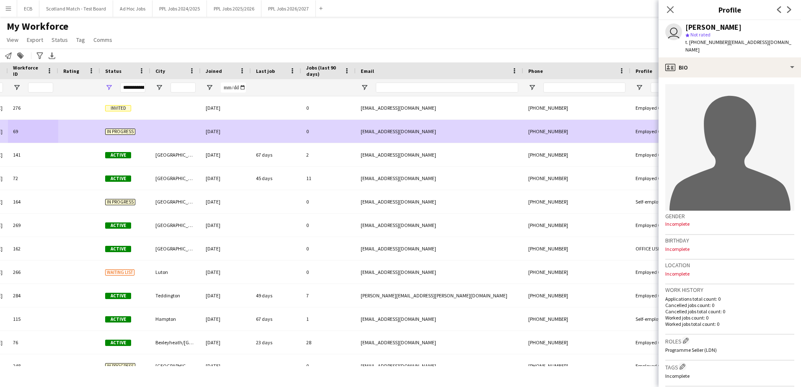
scroll to position [191, 0]
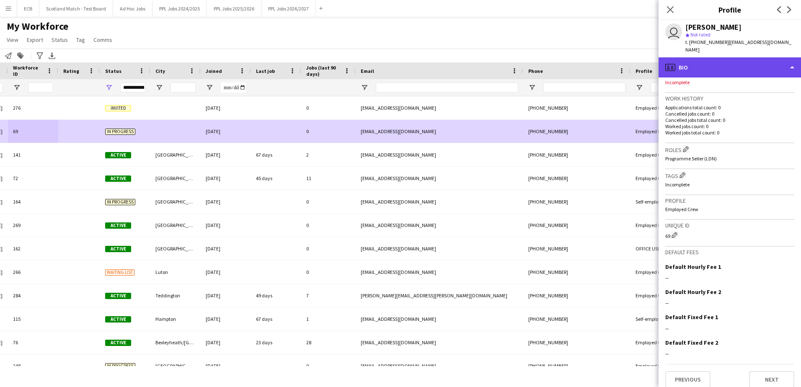
click at [727, 60] on div "profile Bio" at bounding box center [730, 67] width 142 height 20
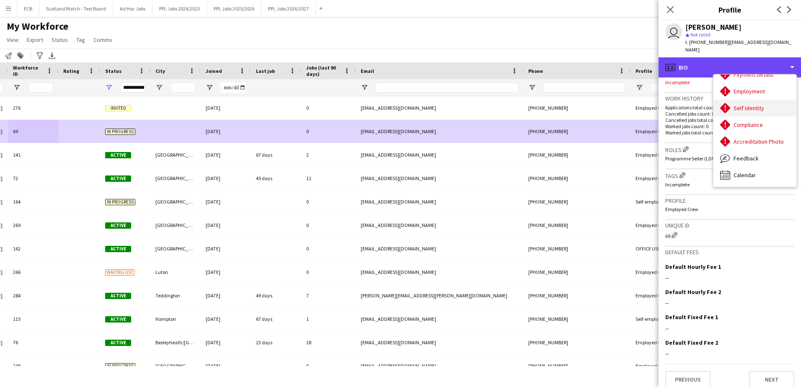
scroll to position [0, 0]
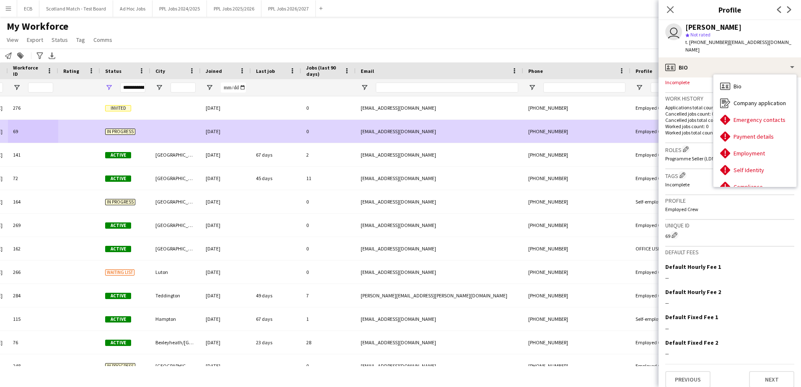
click at [631, 33] on div "My Workforce View Views Default view New view Update view Delete view Edit name…" at bounding box center [400, 34] width 801 height 28
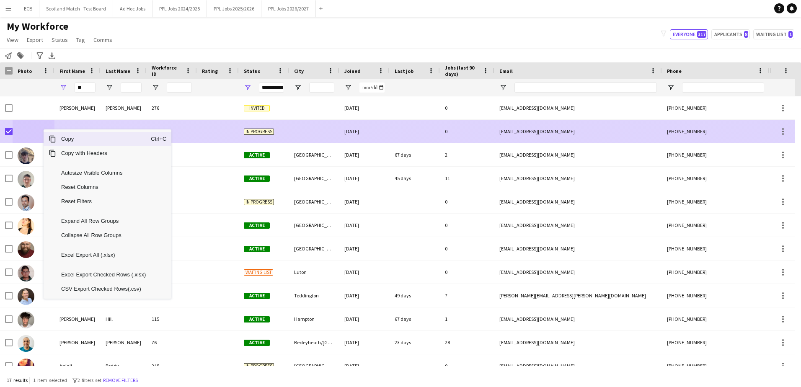
click at [592, 133] on div "[EMAIL_ADDRESS][DOMAIN_NAME]" at bounding box center [578, 131] width 168 height 23
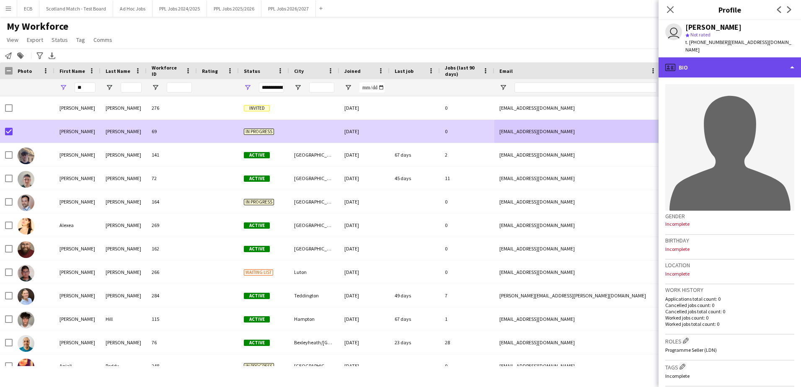
click at [786, 57] on div "profile Bio" at bounding box center [730, 67] width 142 height 20
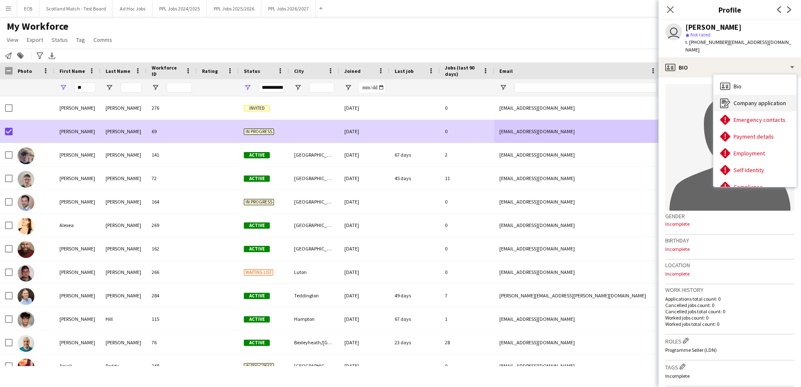
click at [758, 95] on div "Company application Company application" at bounding box center [755, 103] width 83 height 17
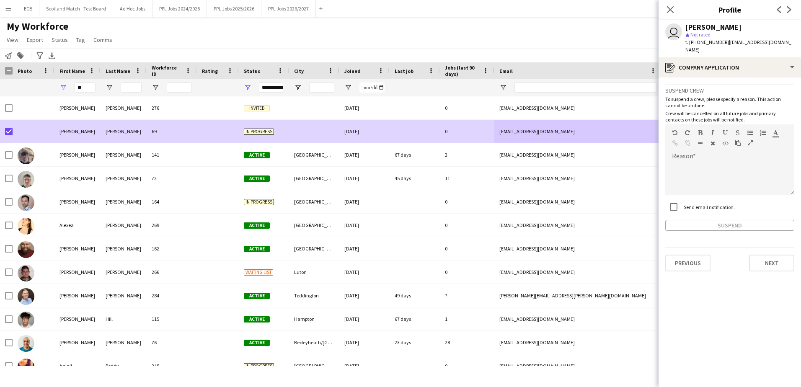
click at [743, 220] on div "Suspend" at bounding box center [729, 225] width 129 height 11
click at [744, 220] on div "Suspend" at bounding box center [729, 225] width 129 height 11
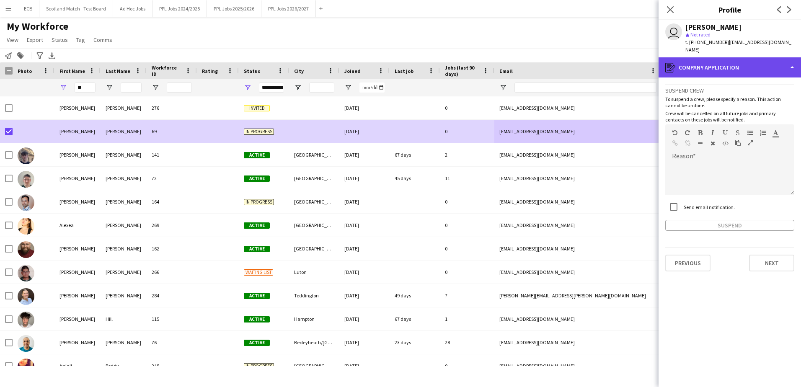
click at [748, 59] on div "register Company application" at bounding box center [730, 67] width 142 height 20
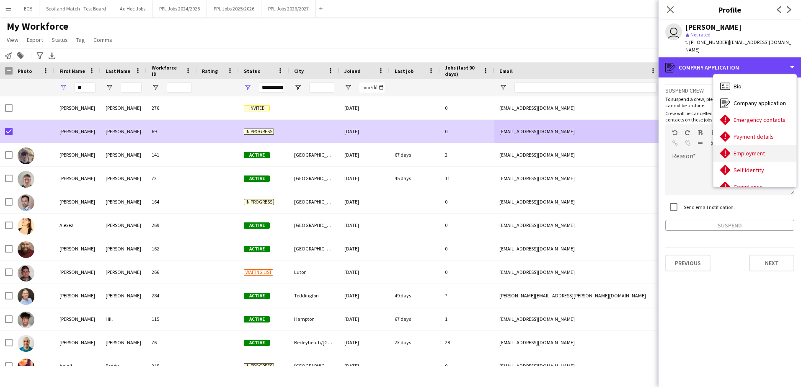
scroll to position [62, 0]
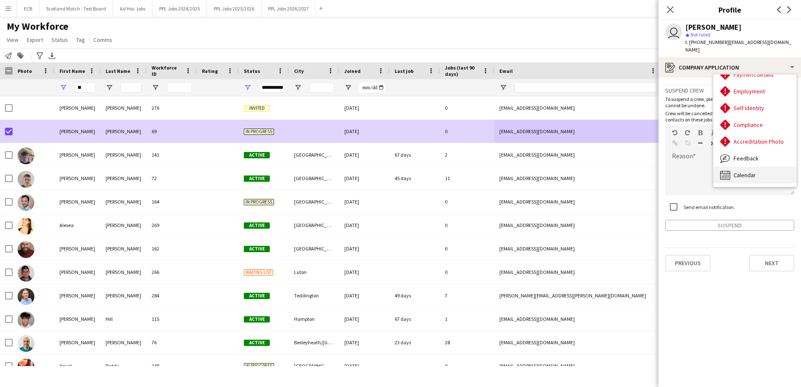
click at [743, 167] on div "Calendar Calendar" at bounding box center [755, 175] width 83 height 17
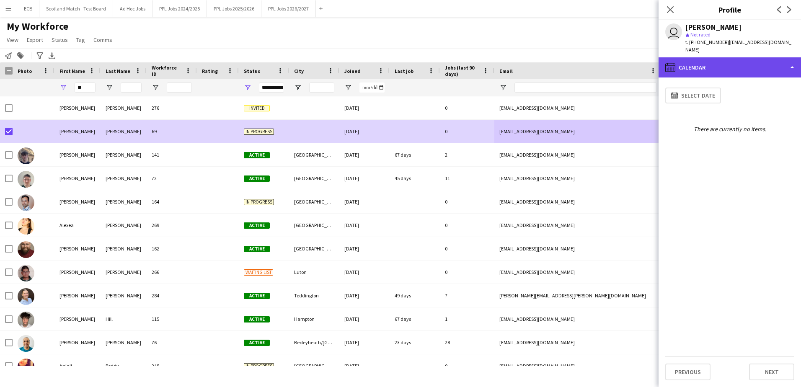
click at [730, 64] on div "calendar-full Calendar" at bounding box center [730, 67] width 142 height 20
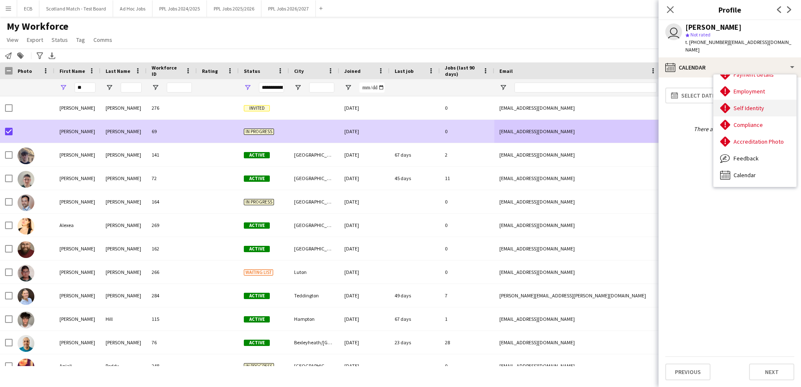
click at [739, 104] on span "Self Identity" at bounding box center [749, 108] width 31 height 8
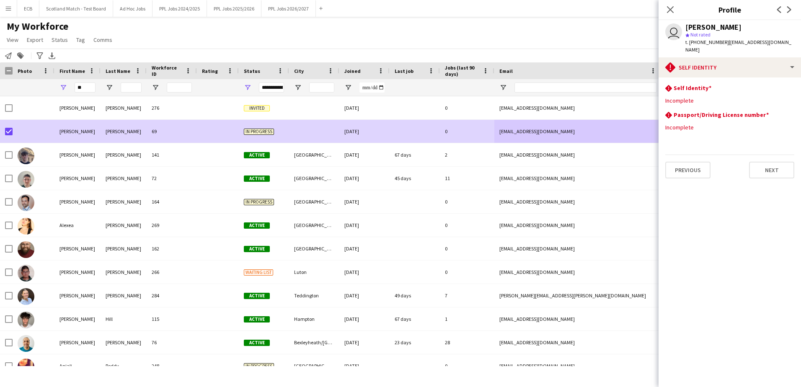
click at [10, 13] on button "Menu" at bounding box center [8, 8] width 17 height 17
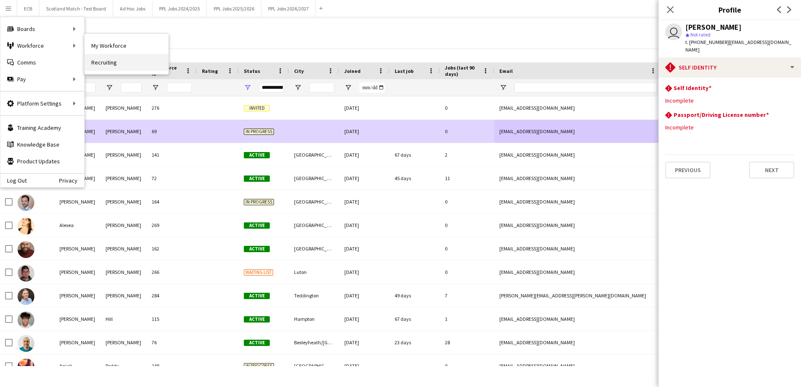
click at [119, 61] on link "Recruiting" at bounding box center [127, 62] width 84 height 17
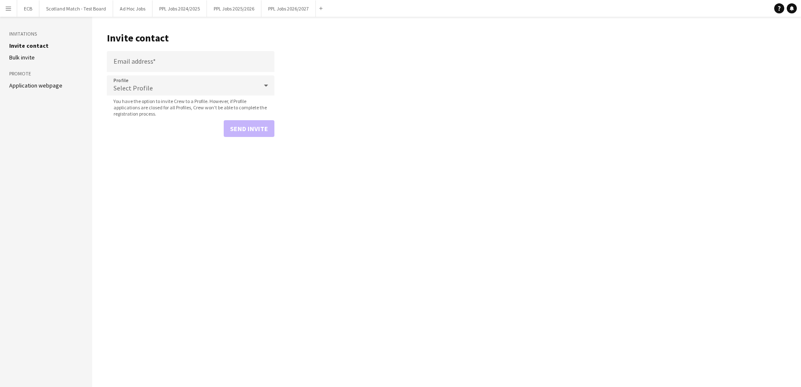
click at [31, 89] on li "Application webpage" at bounding box center [46, 86] width 74 height 8
click at [44, 88] on link "Application webpage" at bounding box center [35, 86] width 53 height 8
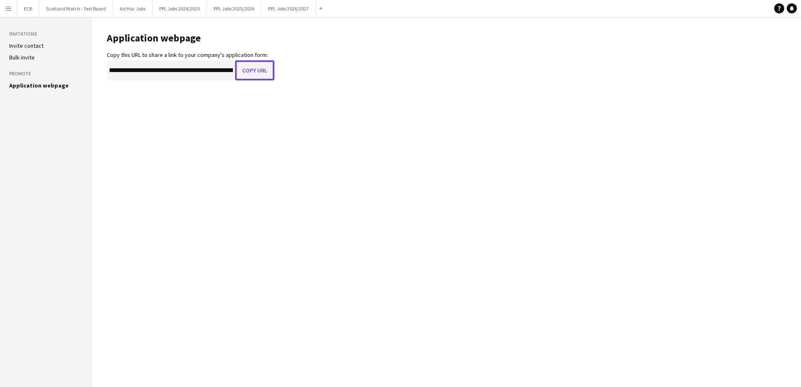
click at [254, 69] on button "Copy URL" at bounding box center [254, 70] width 39 height 20
click at [219, 3] on button "PPL Jobs 2025/2026 Close" at bounding box center [234, 8] width 54 height 16
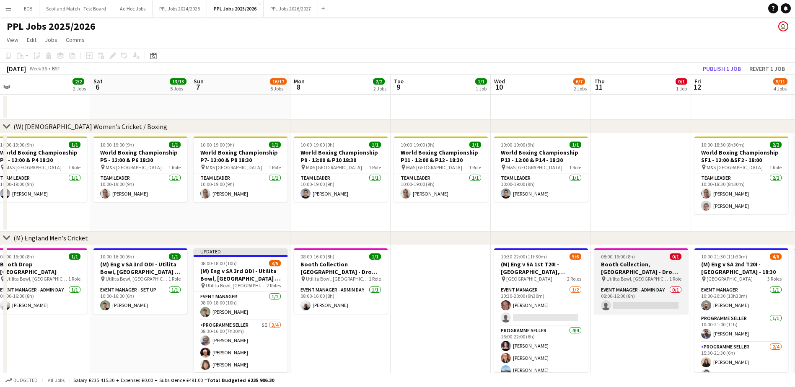
scroll to position [0, 310]
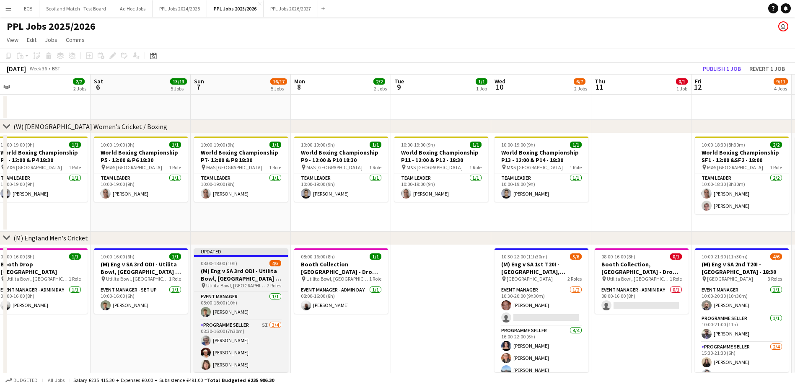
click at [221, 266] on span "08:00-18:00 (10h)" at bounding box center [219, 263] width 36 height 6
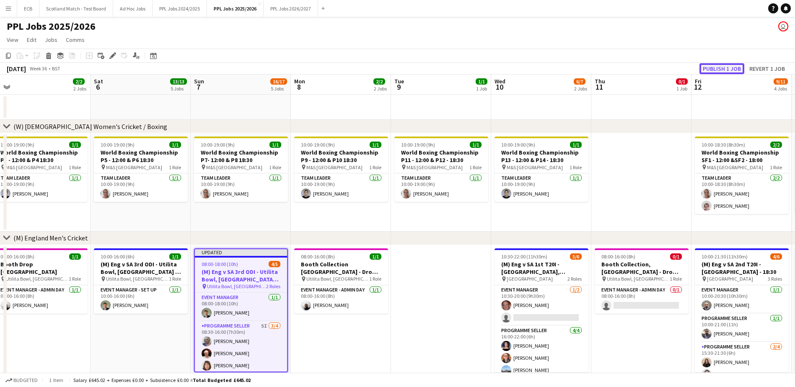
click at [714, 67] on button "Publish 1 job" at bounding box center [721, 68] width 45 height 11
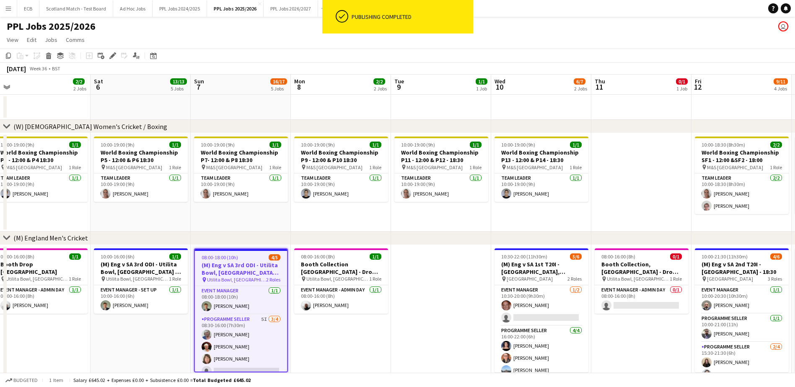
click at [405, 311] on app-date-cell at bounding box center [441, 366] width 100 height 242
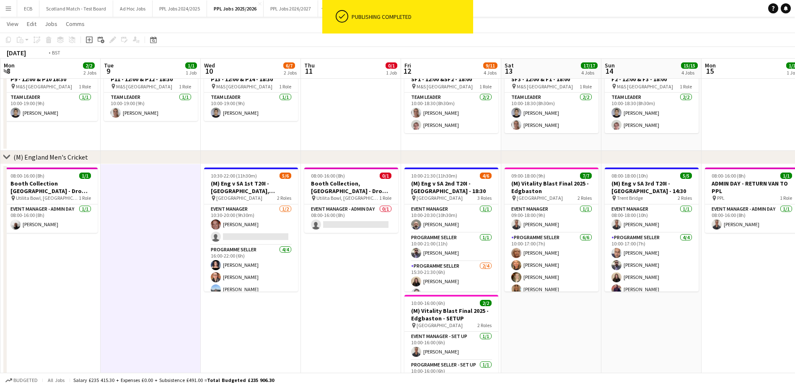
scroll to position [0, 303]
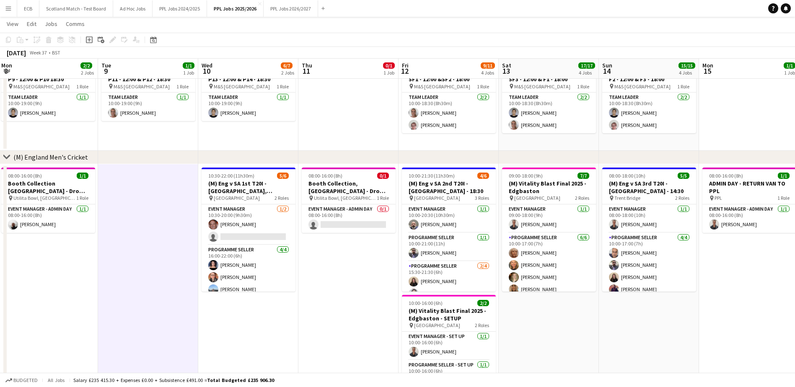
click at [6, 7] on app-icon "Menu" at bounding box center [8, 8] width 7 height 7
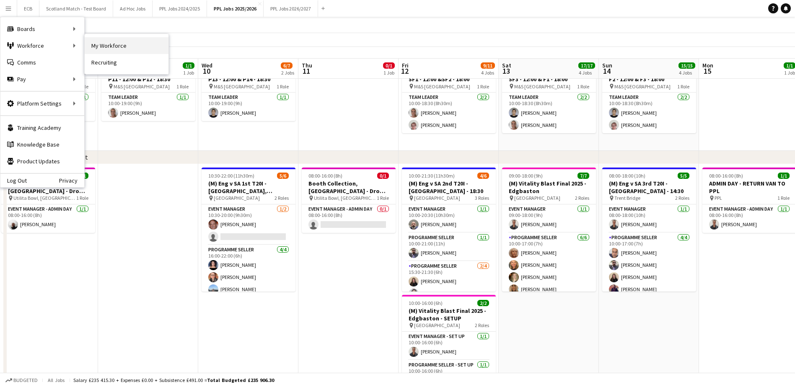
click at [100, 47] on link "My Workforce" at bounding box center [127, 45] width 84 height 17
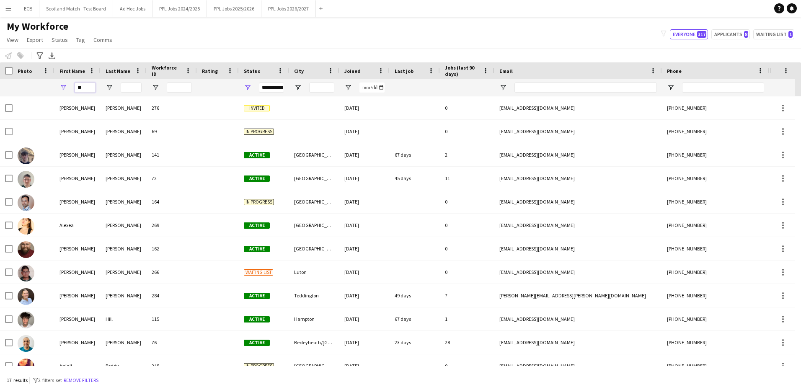
drag, startPoint x: 86, startPoint y: 85, endPoint x: 60, endPoint y: 85, distance: 26.4
click at [60, 85] on div "**" at bounding box center [77, 87] width 46 height 17
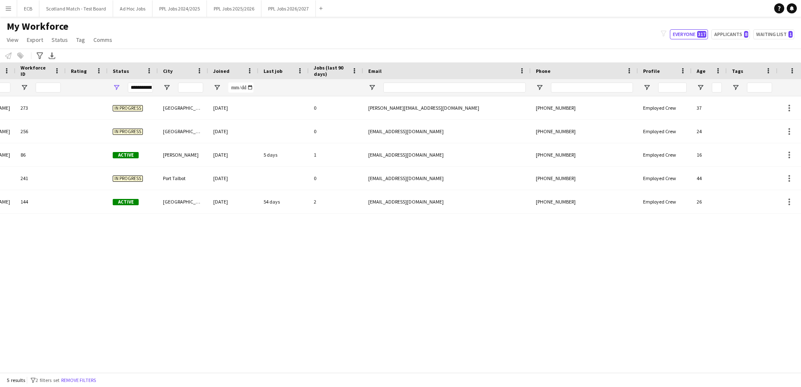
type input "***"
click at [6, 10] on app-icon "Menu" at bounding box center [8, 8] width 7 height 7
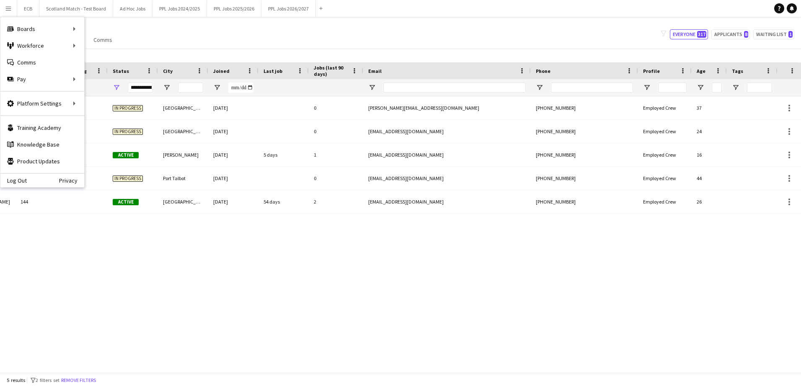
click at [95, 62] on div "Notify workforce Add to tag Select at least one crew to tag him or her. Advance…" at bounding box center [400, 56] width 801 height 14
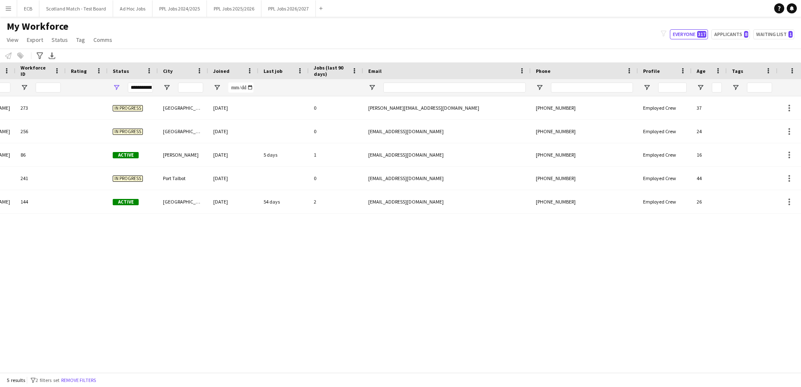
click at [8, 11] on app-icon "Menu" at bounding box center [8, 8] width 7 height 7
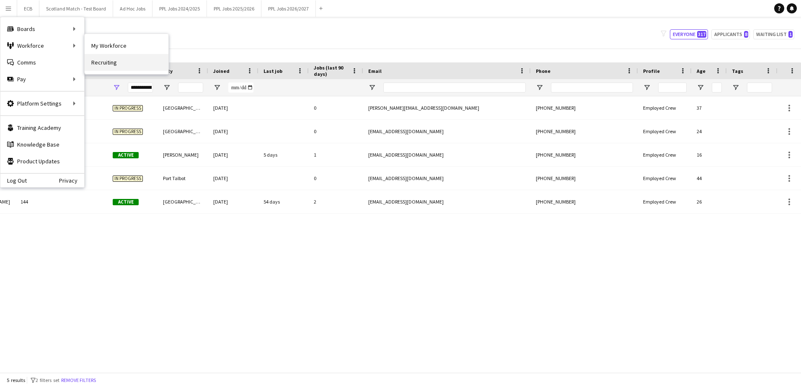
click at [104, 61] on link "Recruiting" at bounding box center [127, 62] width 84 height 17
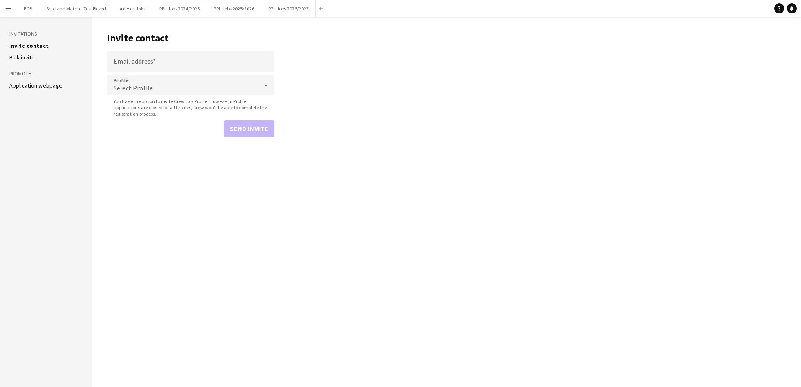
click at [44, 85] on link "Application webpage" at bounding box center [35, 86] width 53 height 8
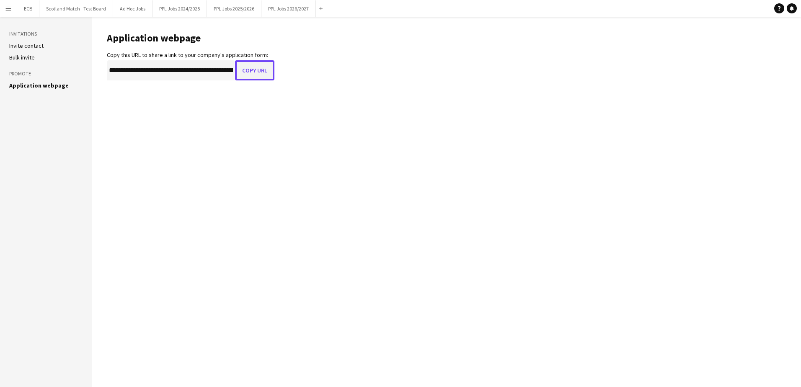
click at [247, 74] on button "Copy URL" at bounding box center [254, 70] width 39 height 20
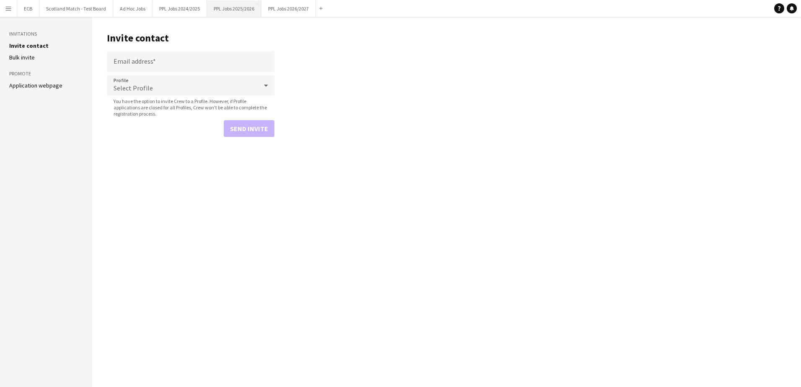
click at [238, 10] on button "PPL Jobs 2025/2026 Close" at bounding box center [234, 8] width 54 height 16
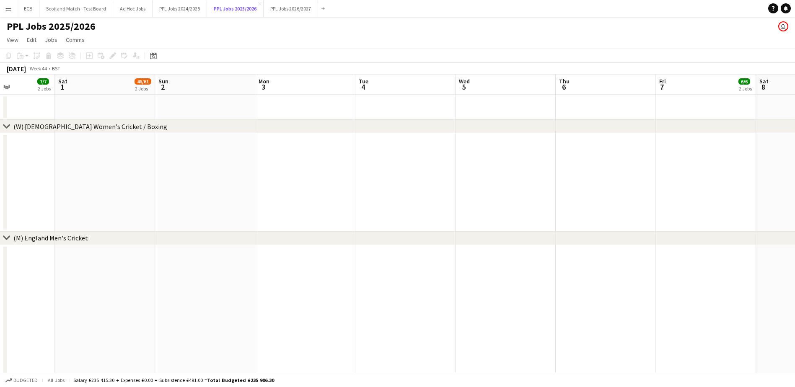
scroll to position [0, 246]
